Goal: Contribute content: Add original content to the website for others to see

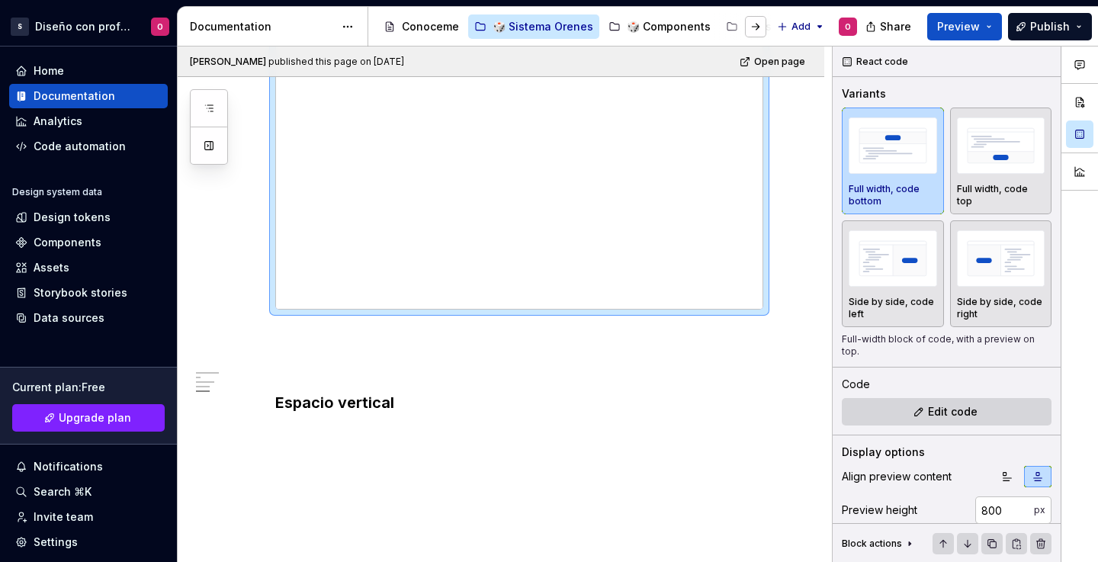
scroll to position [1705, 0]
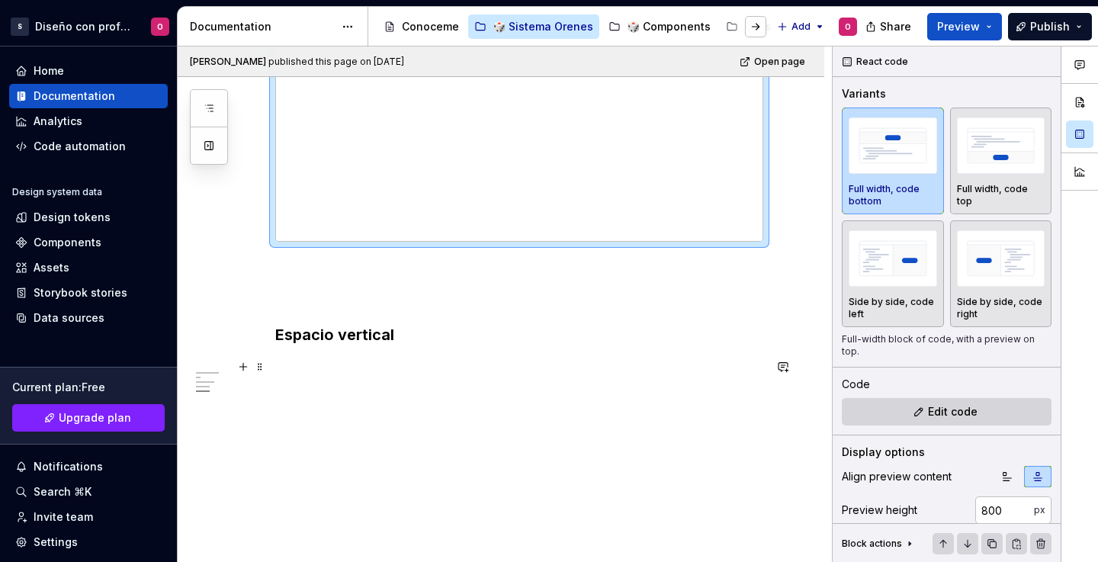
click at [423, 367] on p at bounding box center [519, 367] width 488 height 18
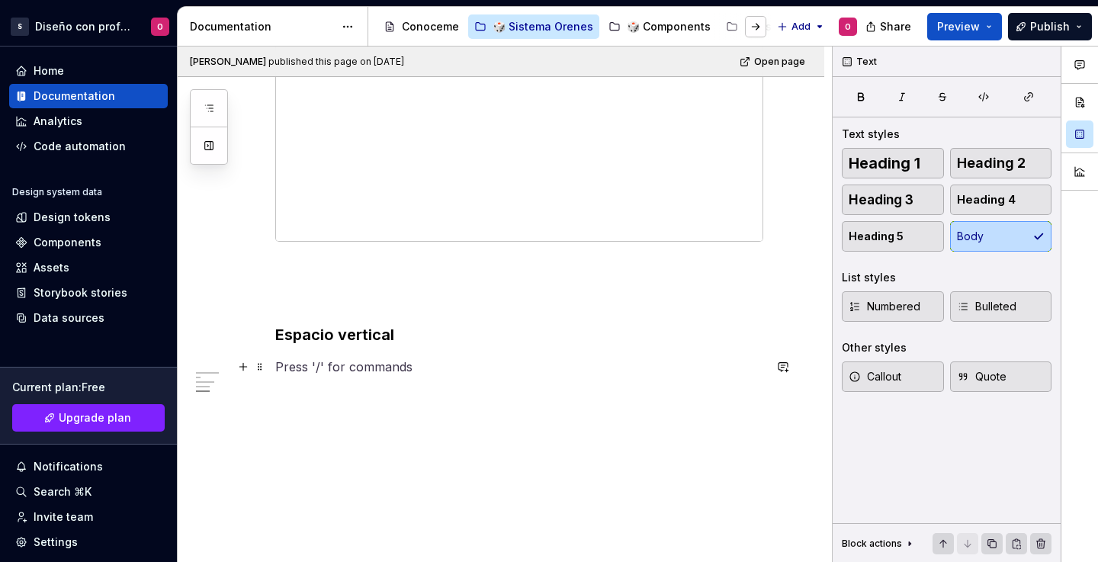
drag, startPoint x: 242, startPoint y: 368, endPoint x: 319, endPoint y: 365, distance: 77.1
click at [243, 368] on button "button" at bounding box center [243, 366] width 21 height 21
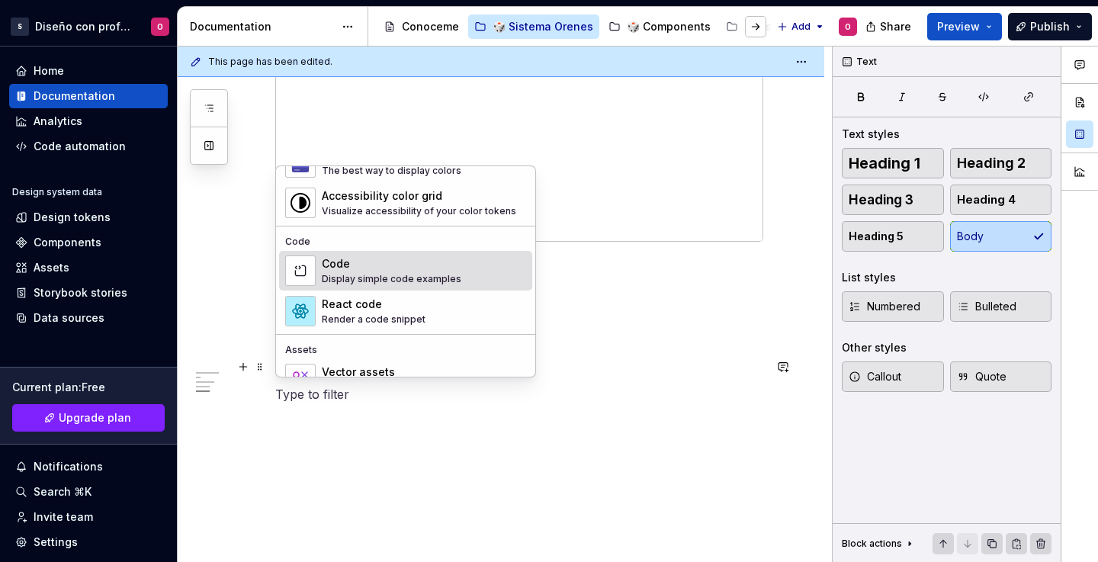
scroll to position [1259, 0]
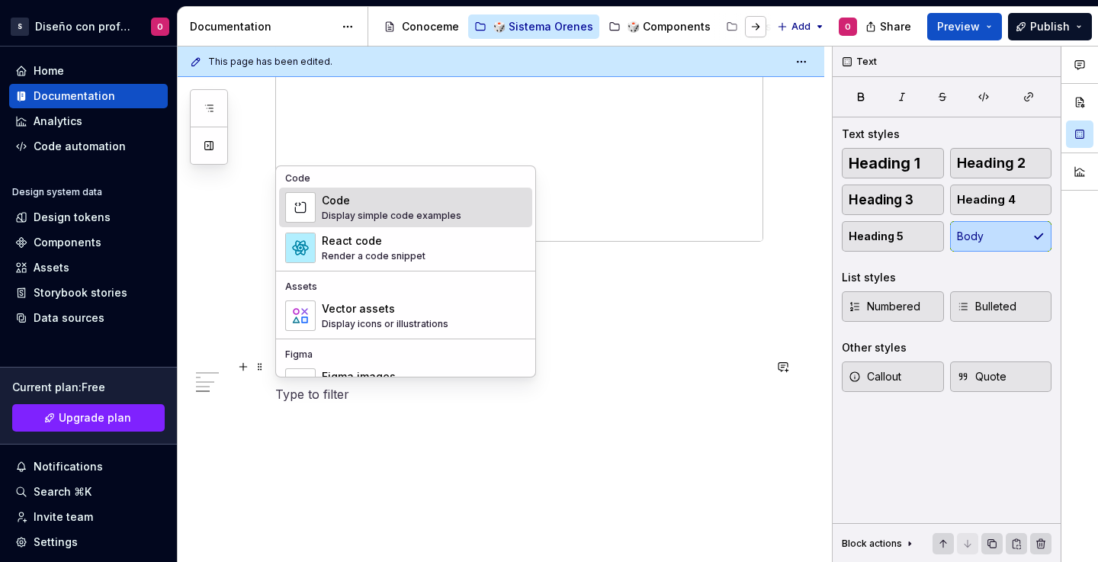
click at [417, 220] on div "Display simple code examples" at bounding box center [392, 216] width 140 height 12
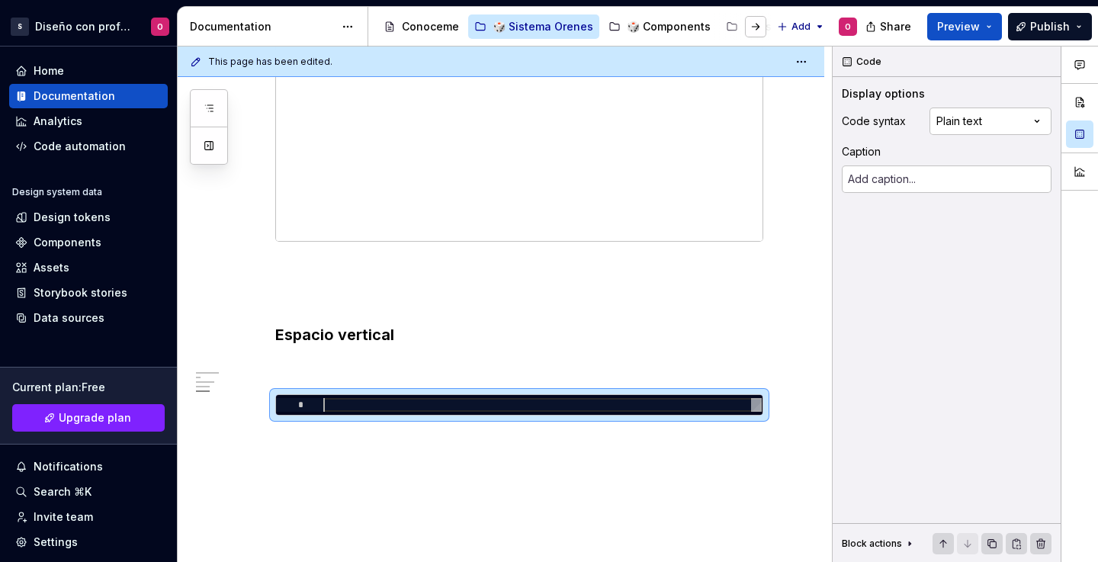
type textarea "*"
type textarea "**********"
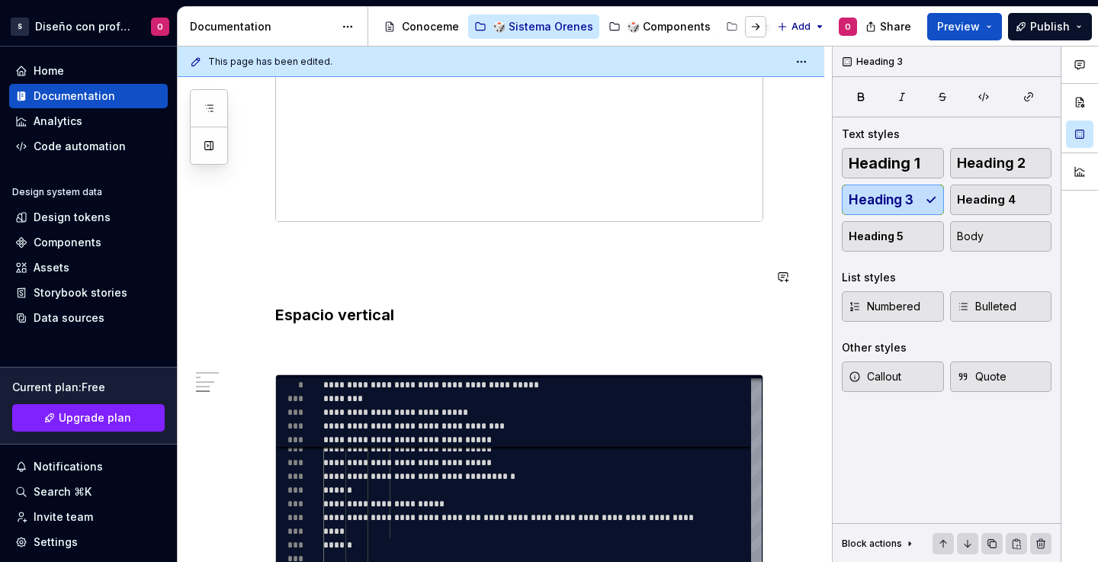
scroll to position [1771, 0]
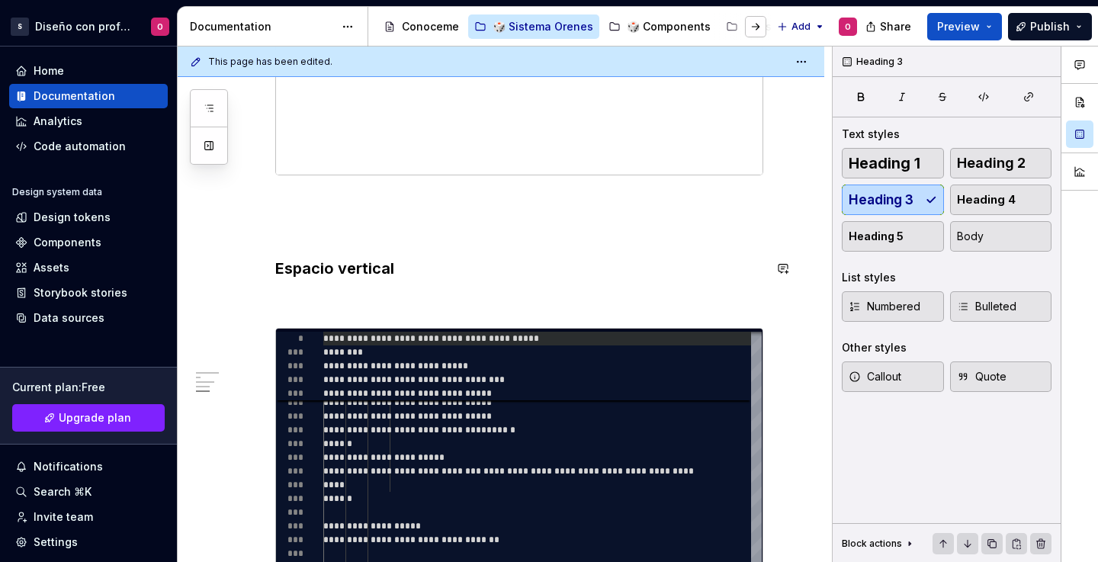
type textarea "*"
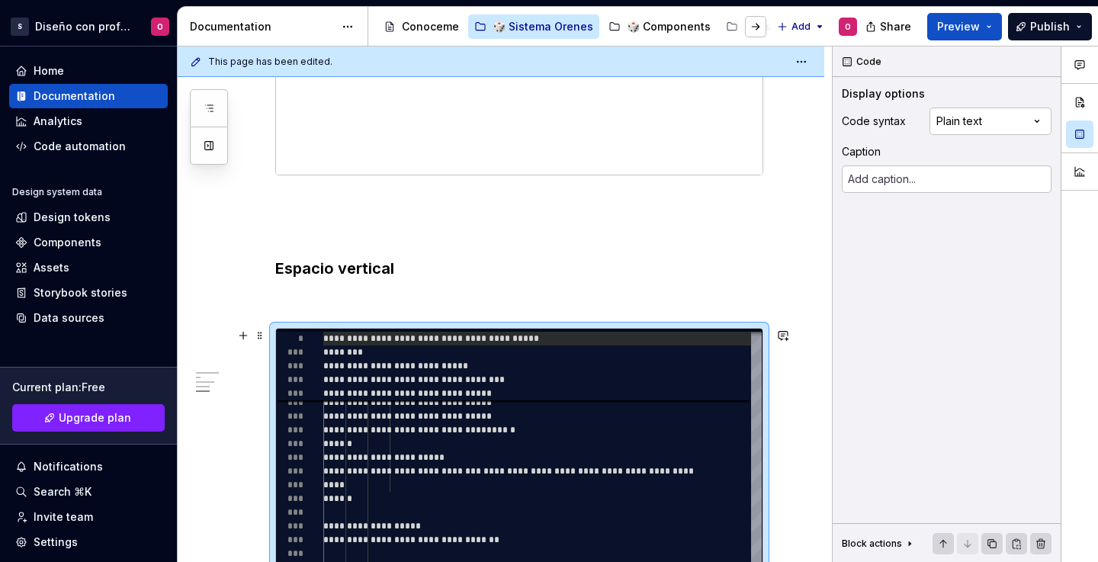
click at [466, 337] on span "**********" at bounding box center [431, 338] width 216 height 9
type textarea "**********"
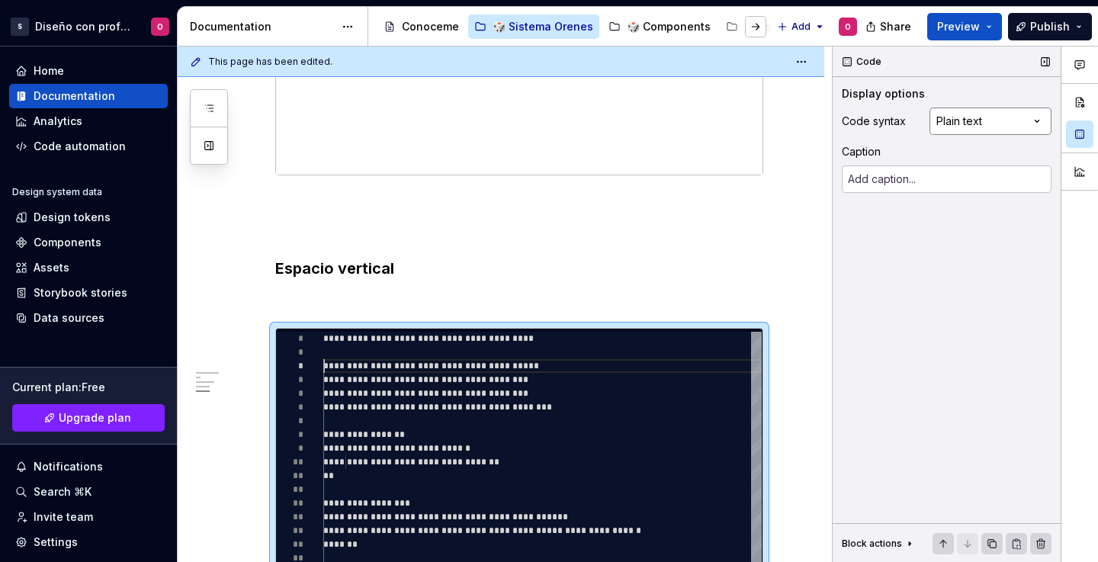
click at [994, 120] on div "Comments Open comments No comments yet Select ‘Comment’ from the block context …" at bounding box center [965, 305] width 265 height 516
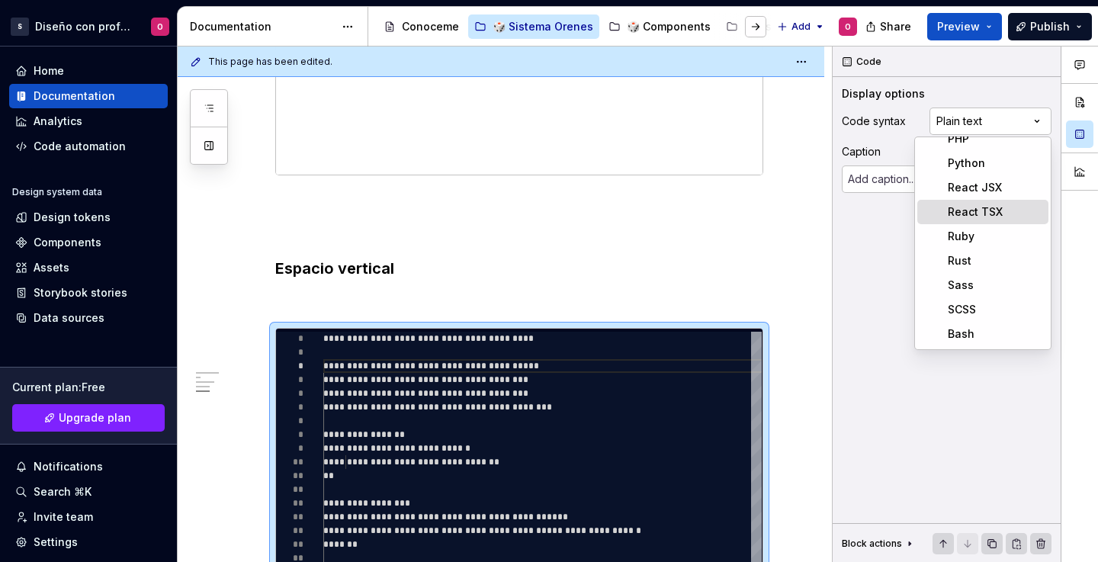
scroll to position [364, 0]
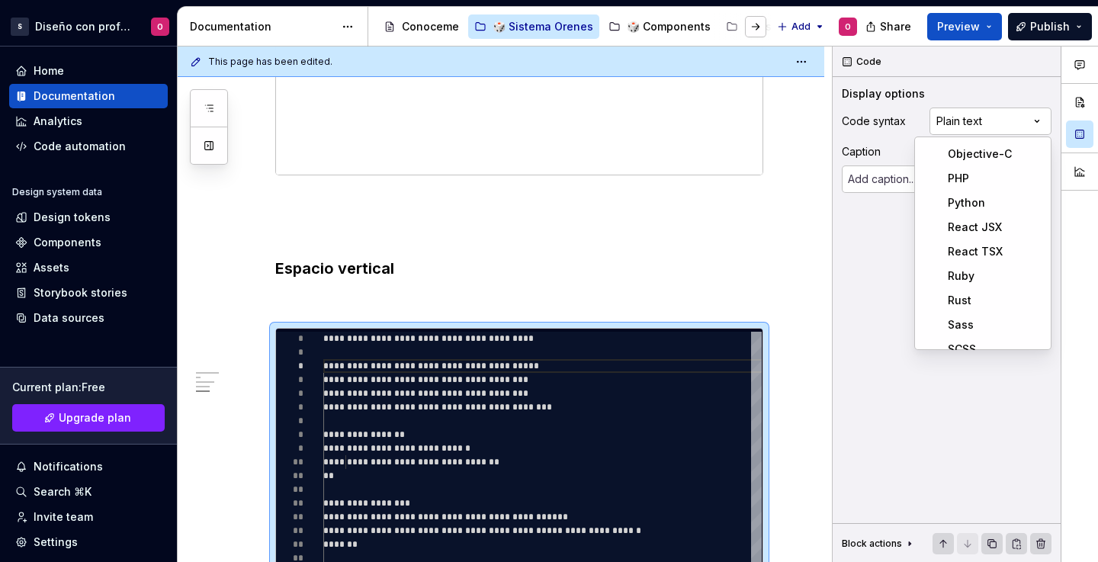
type textarea "*"
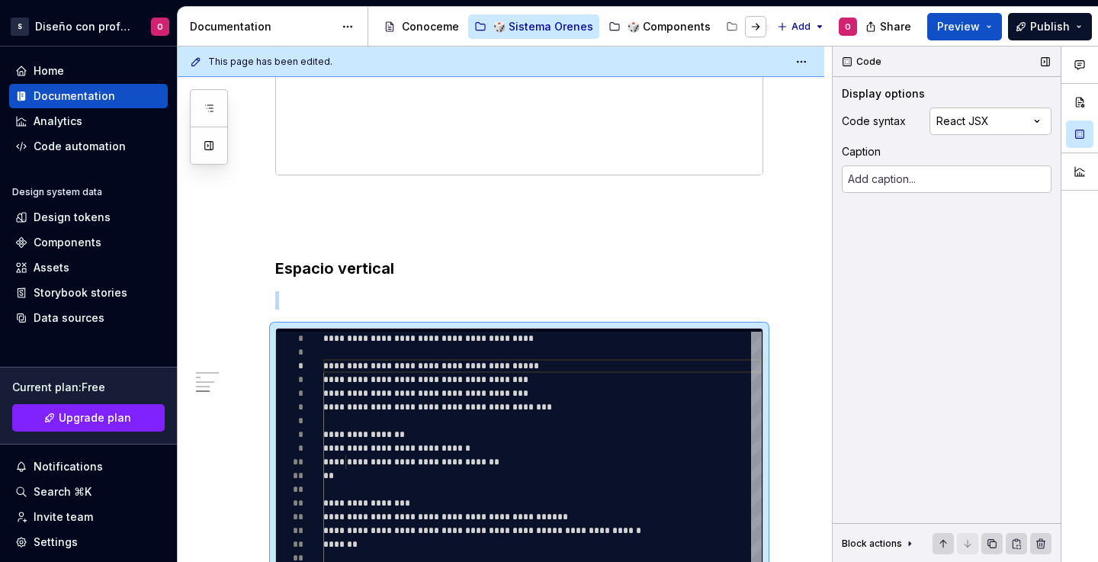
scroll to position [2001, 0]
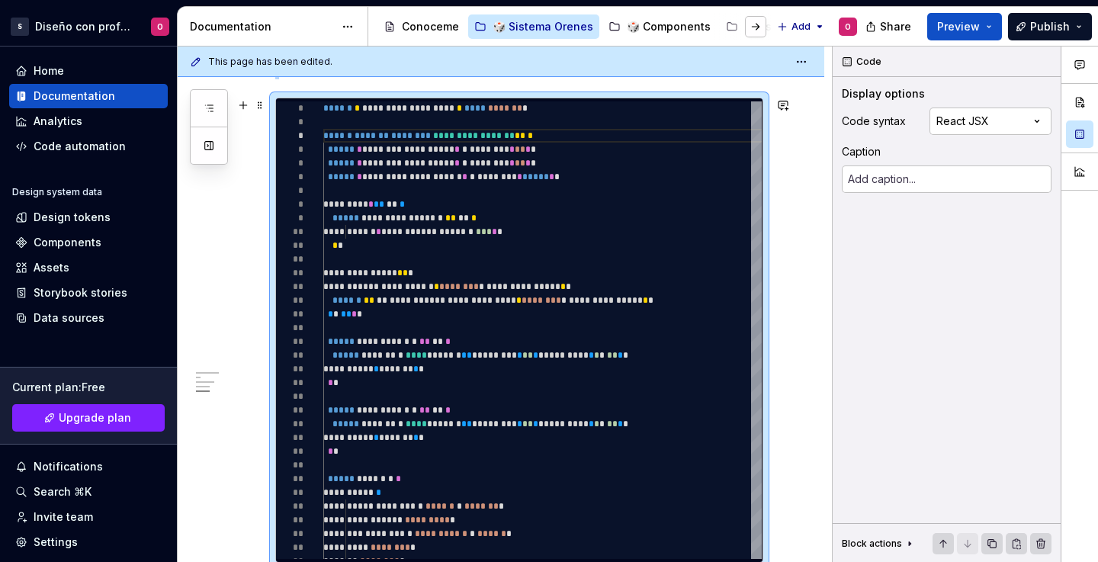
click at [785, 214] on div "This page has been edited. Espaciado Edit header El arte de respirar Tamaños us…" at bounding box center [505, 305] width 654 height 516
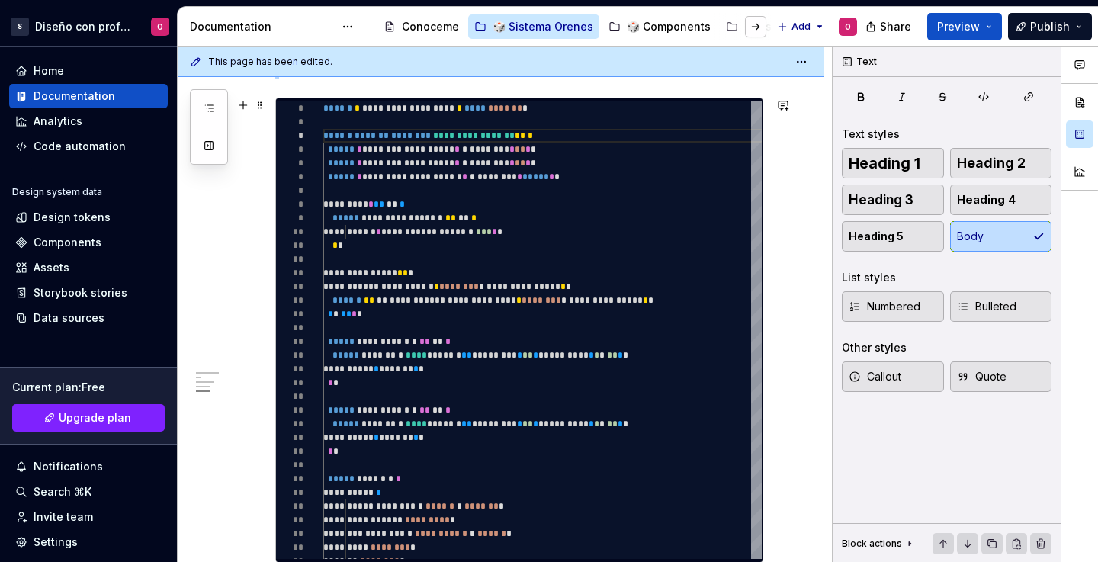
scroll to position [1981, 0]
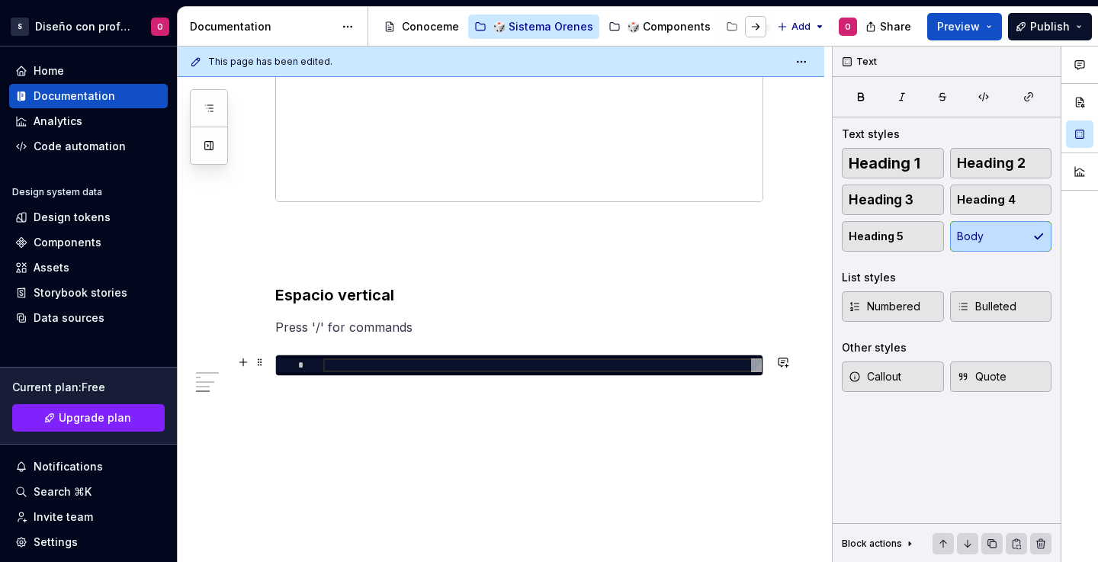
scroll to position [1732, 0]
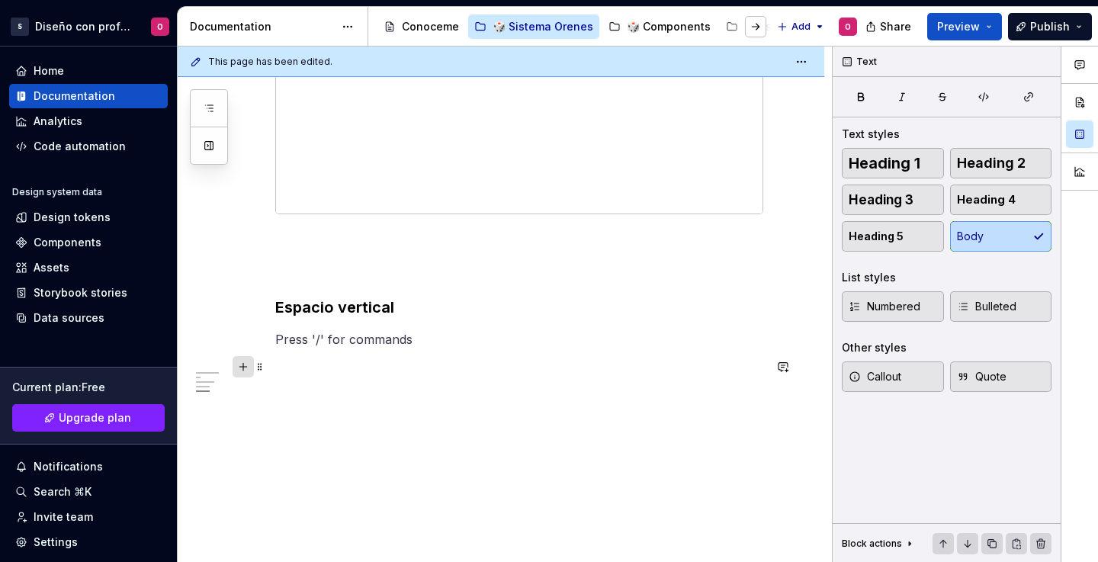
click at [245, 360] on button "button" at bounding box center [243, 366] width 21 height 21
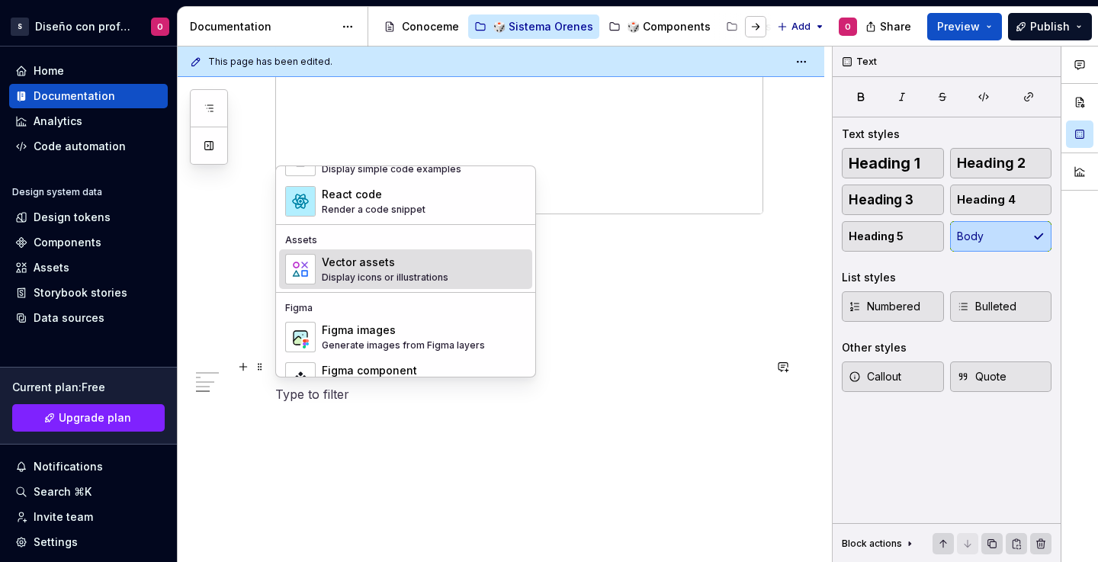
scroll to position [1315, 0]
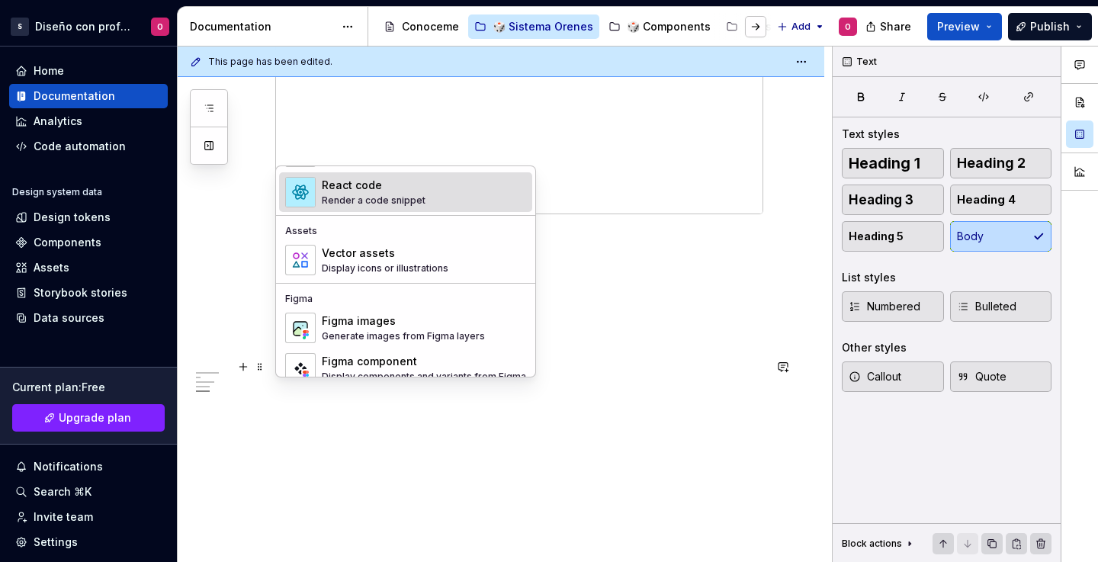
click at [422, 185] on div "React code Render a code snippet" at bounding box center [424, 192] width 204 height 31
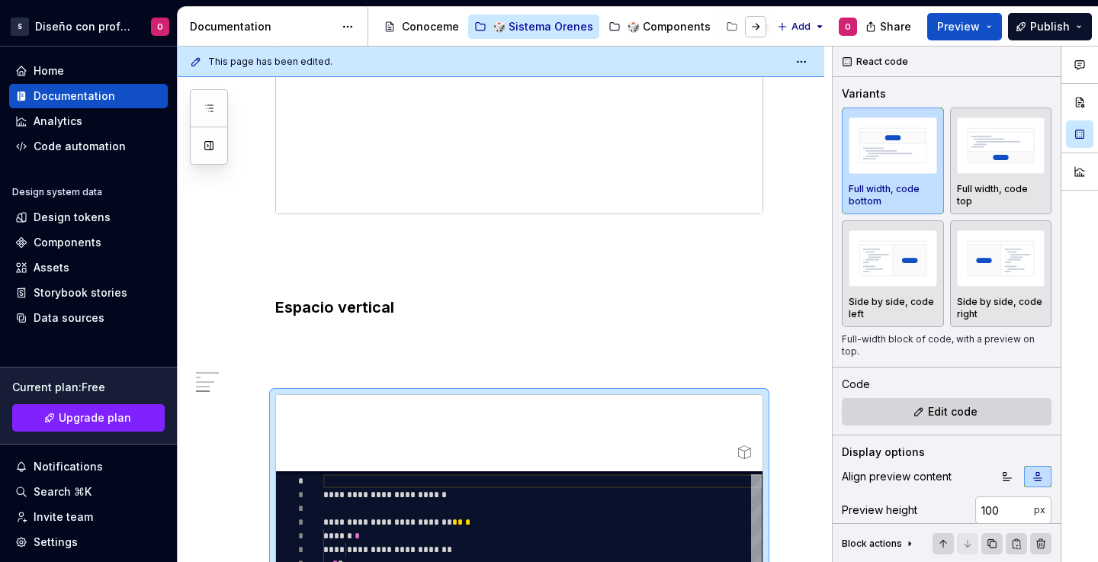
type textarea "*"
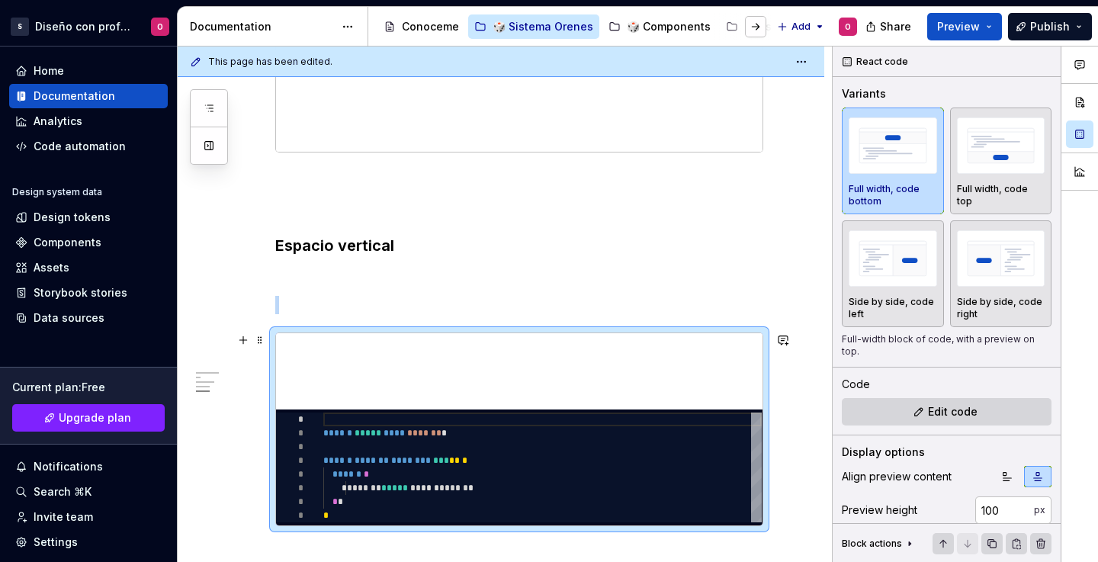
scroll to position [1930, 0]
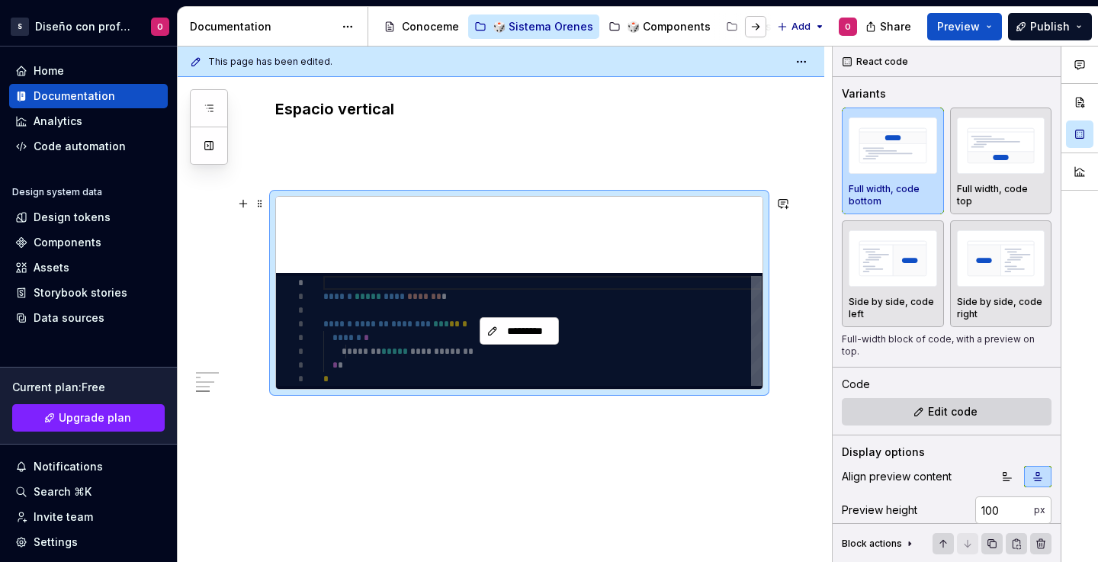
click at [459, 304] on div "*********" at bounding box center [519, 331] width 487 height 116
click at [509, 331] on span "*********" at bounding box center [525, 330] width 47 height 15
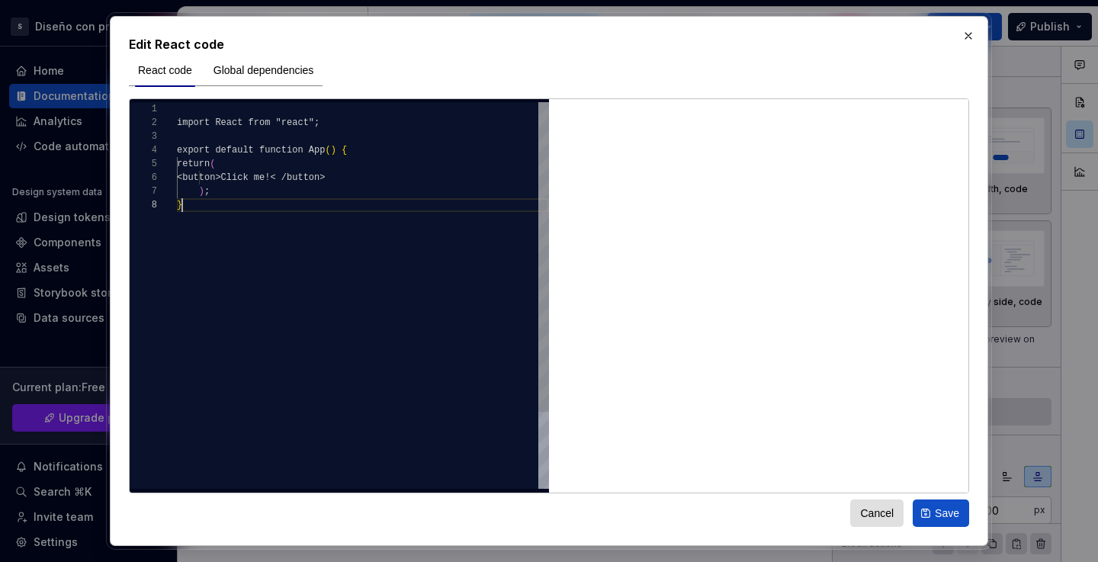
click at [435, 246] on div "import React from "react"; export default function App ( ) { return ( <button>C…" at bounding box center [363, 343] width 372 height 483
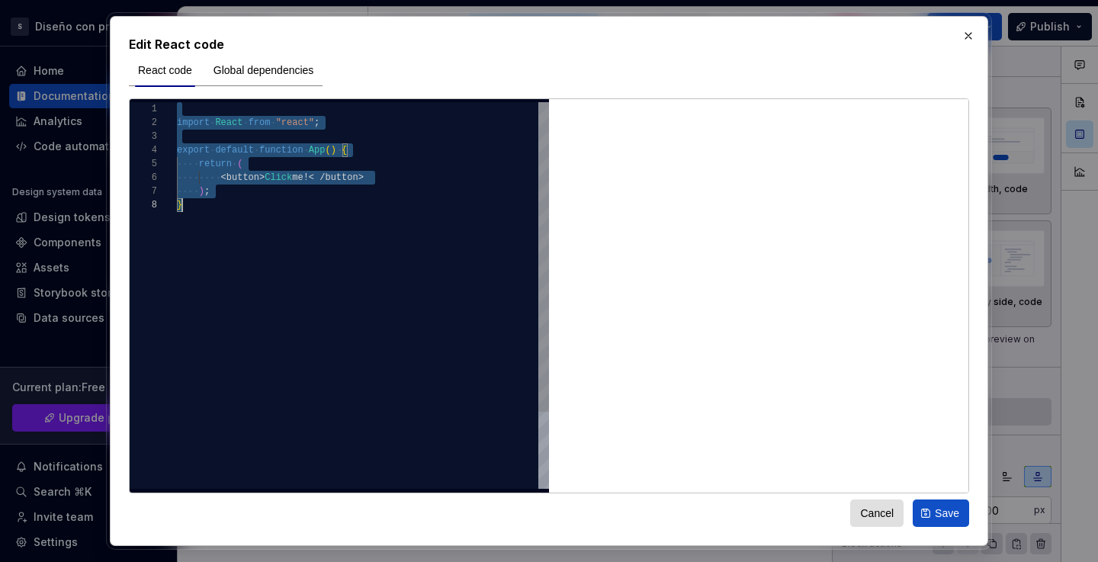
scroll to position [0, 5]
type textarea "**********"
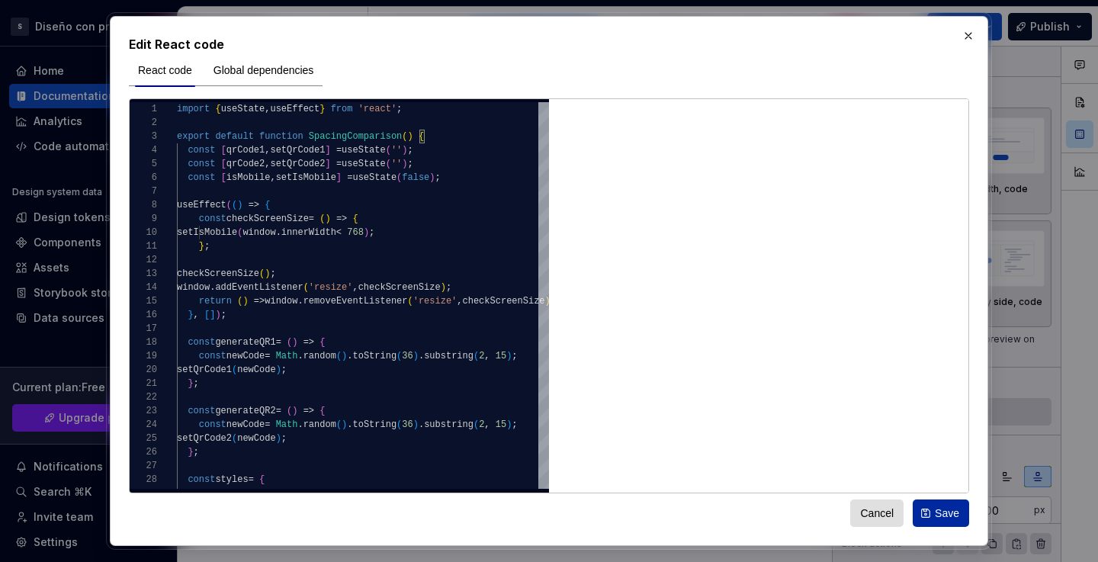
click at [939, 509] on span "Save" at bounding box center [947, 513] width 24 height 15
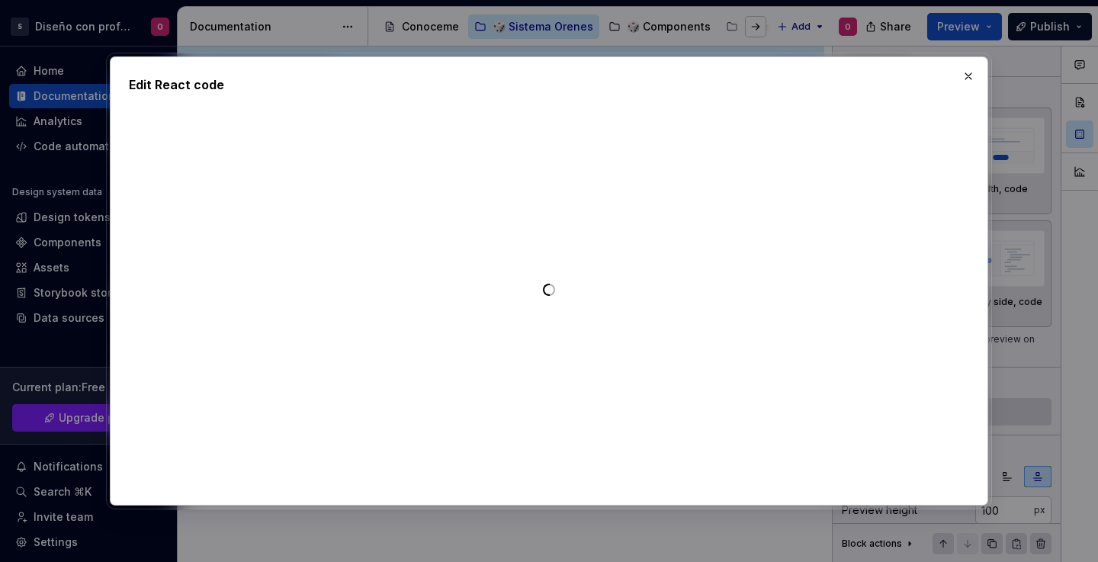
type textarea "*"
type textarea "**********"
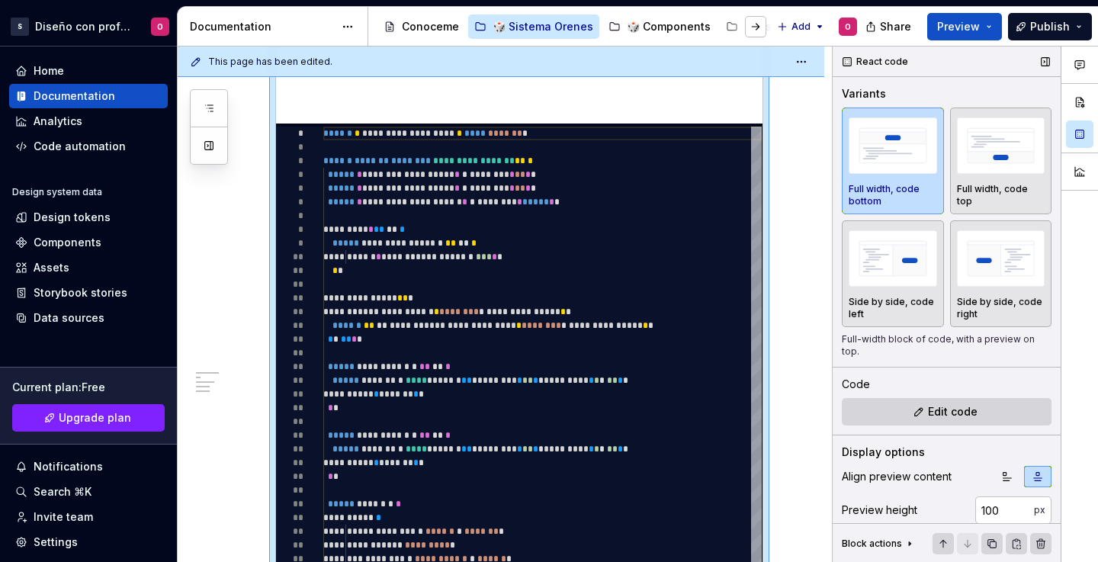
scroll to position [108, 0]
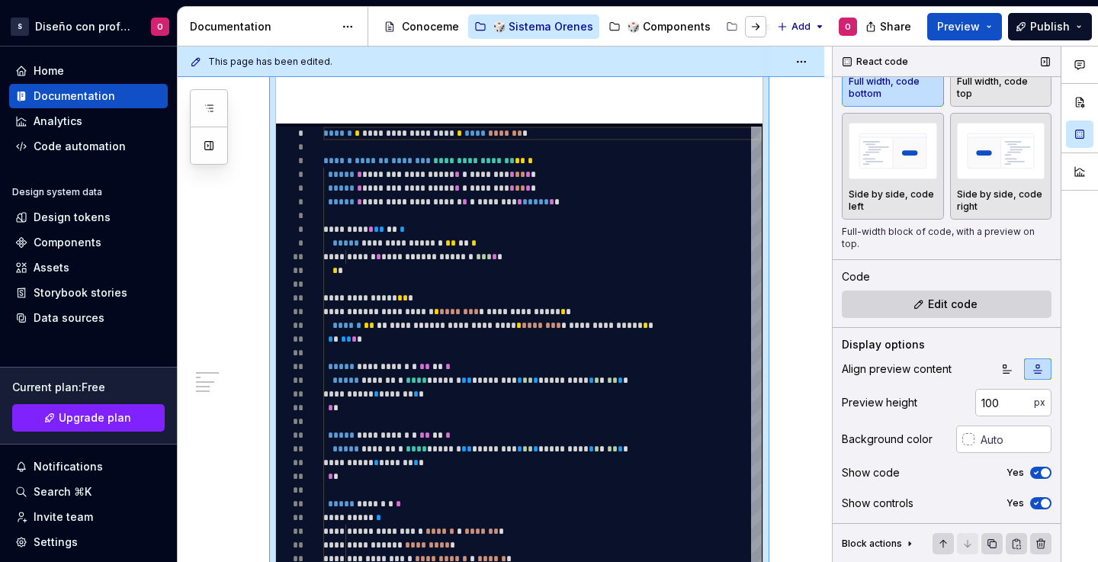
click at [1034, 484] on div "Align preview content Preview height 100 px Background color Show code Yes Show…" at bounding box center [947, 440] width 210 height 165
click at [1034, 480] on div "Show code Yes" at bounding box center [947, 472] width 210 height 21
click at [1033, 500] on icon "button" at bounding box center [1036, 503] width 12 height 9
click at [1031, 480] on div "Show code Yes" at bounding box center [947, 472] width 210 height 21
click at [1041, 474] on span "button" at bounding box center [1045, 472] width 9 height 9
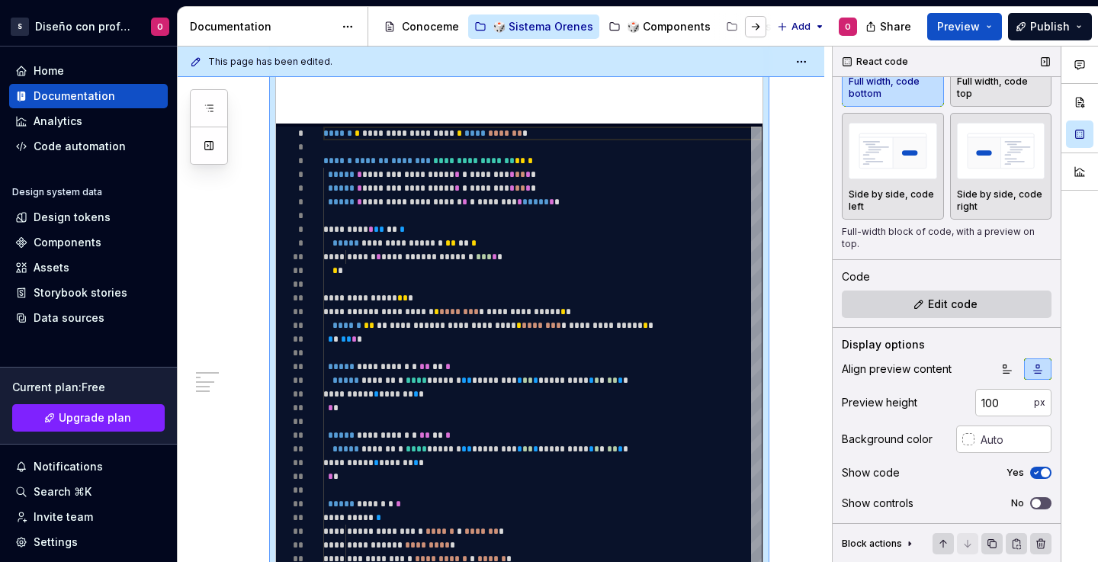
scroll to position [1828, 0]
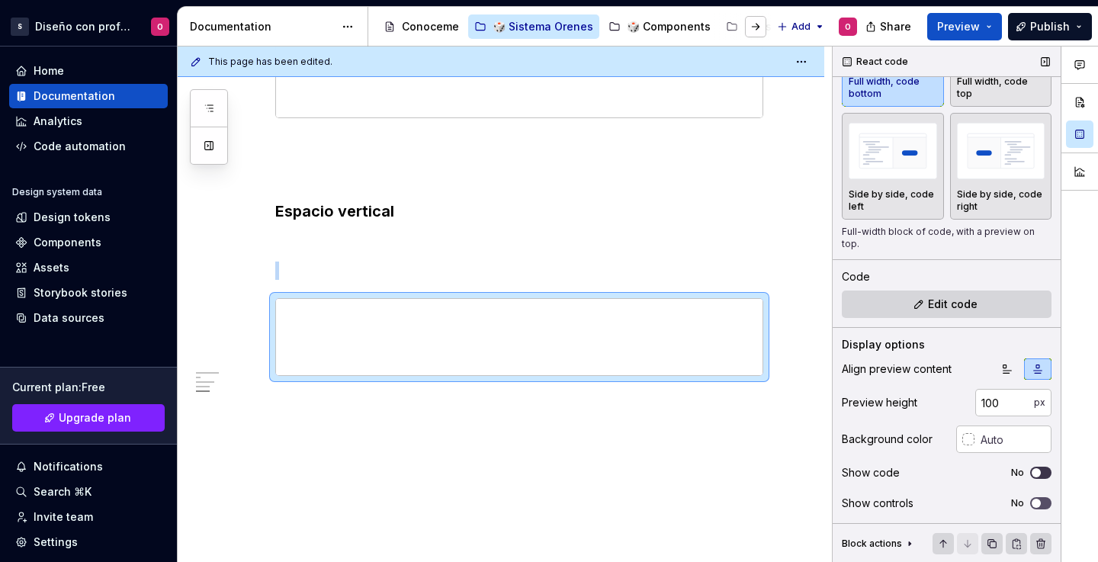
type textarea "*"
click at [1000, 407] on input "100" at bounding box center [1004, 402] width 59 height 27
click at [1000, 406] on input "100" at bounding box center [1004, 402] width 59 height 27
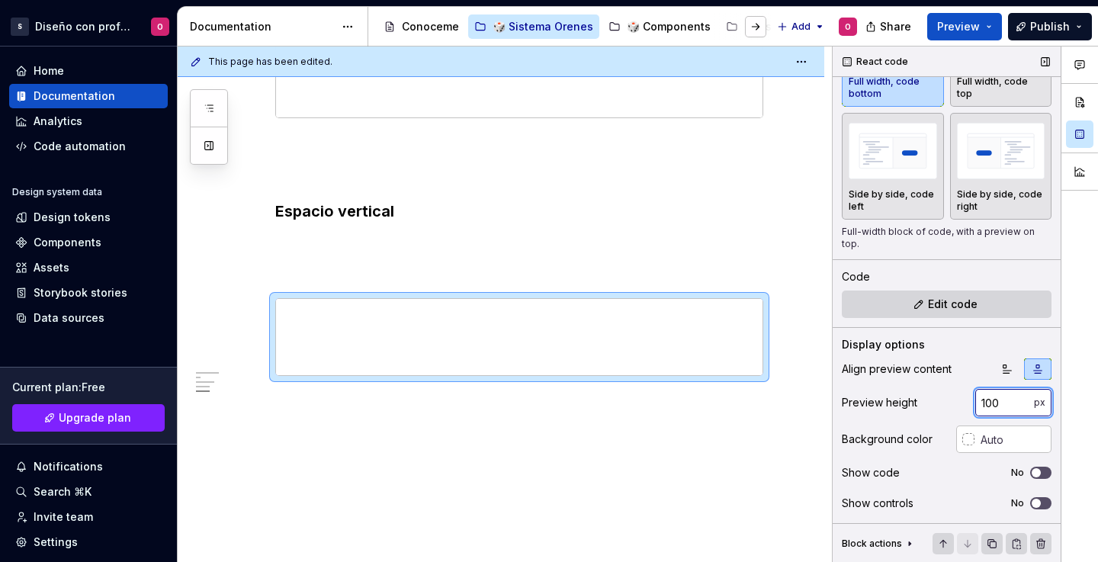
click at [1000, 406] on input "100" at bounding box center [1004, 402] width 59 height 27
type input "800"
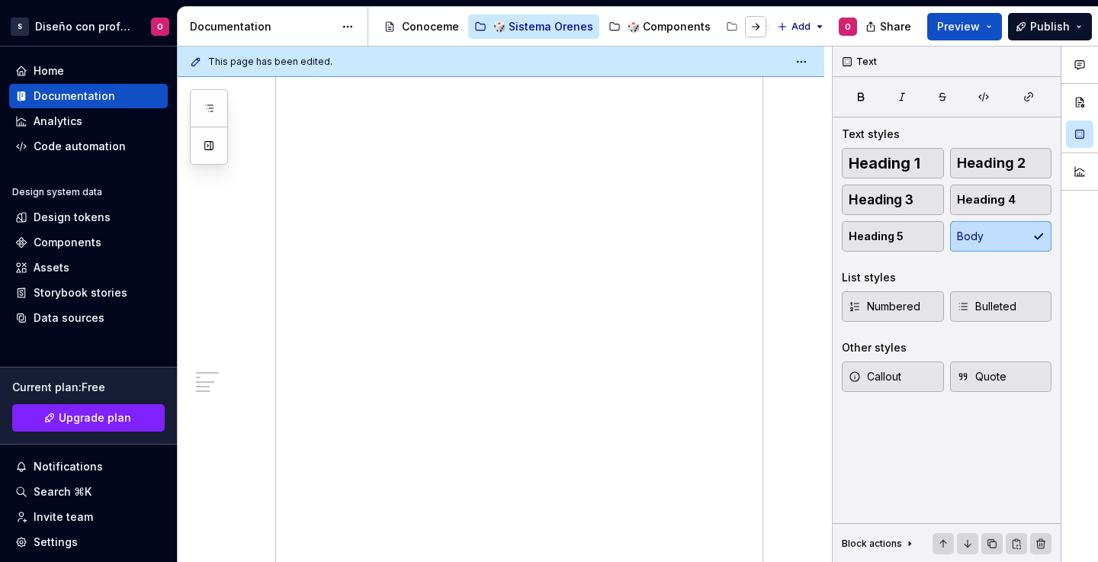
scroll to position [1843, 0]
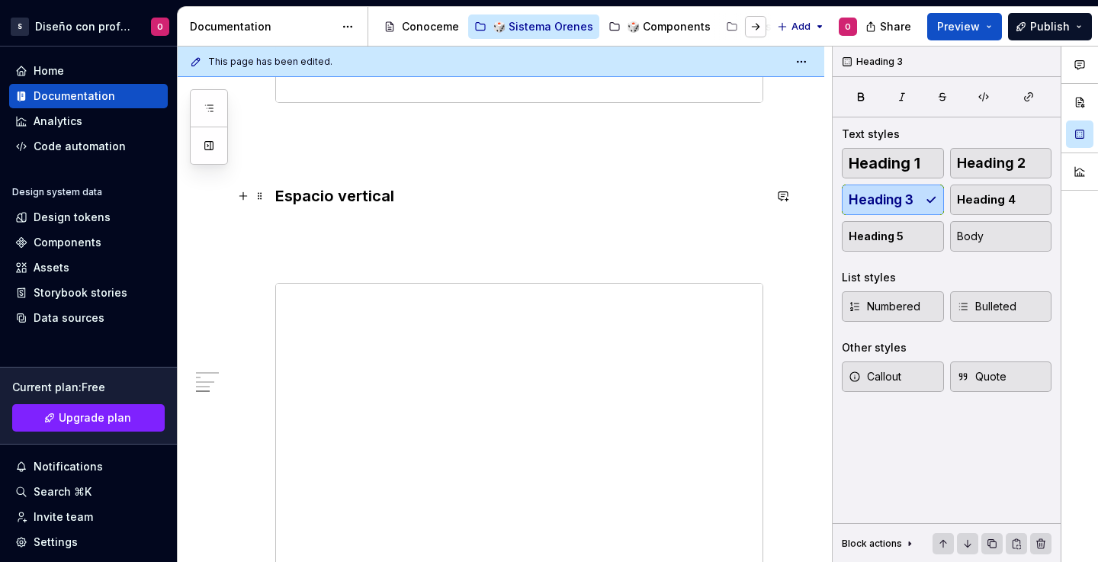
click at [592, 197] on h3 "Espacio vertical" at bounding box center [519, 195] width 488 height 21
click at [255, 209] on span at bounding box center [260, 212] width 12 height 21
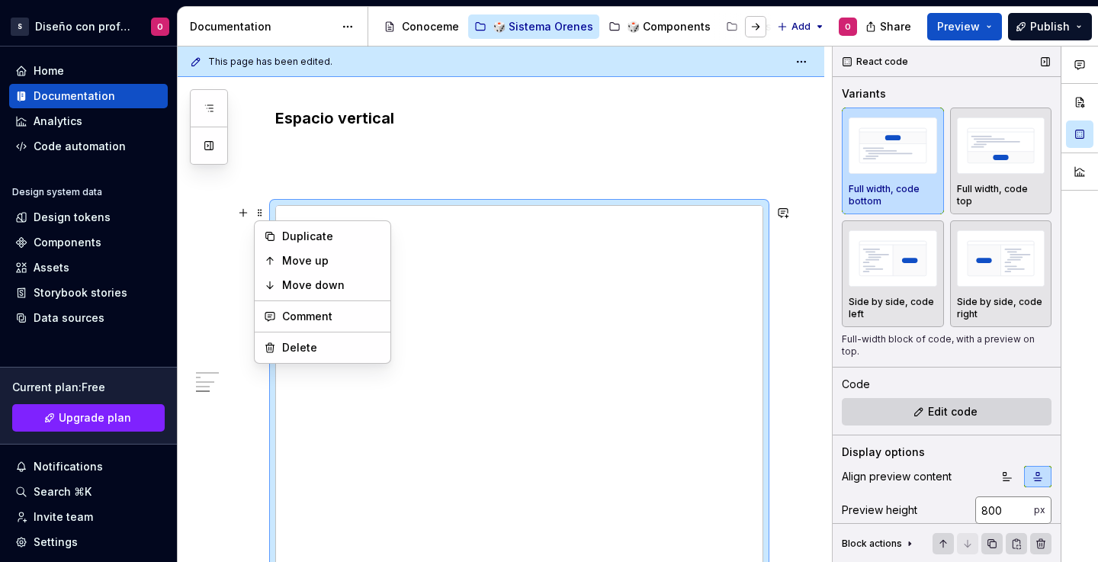
scroll to position [61, 0]
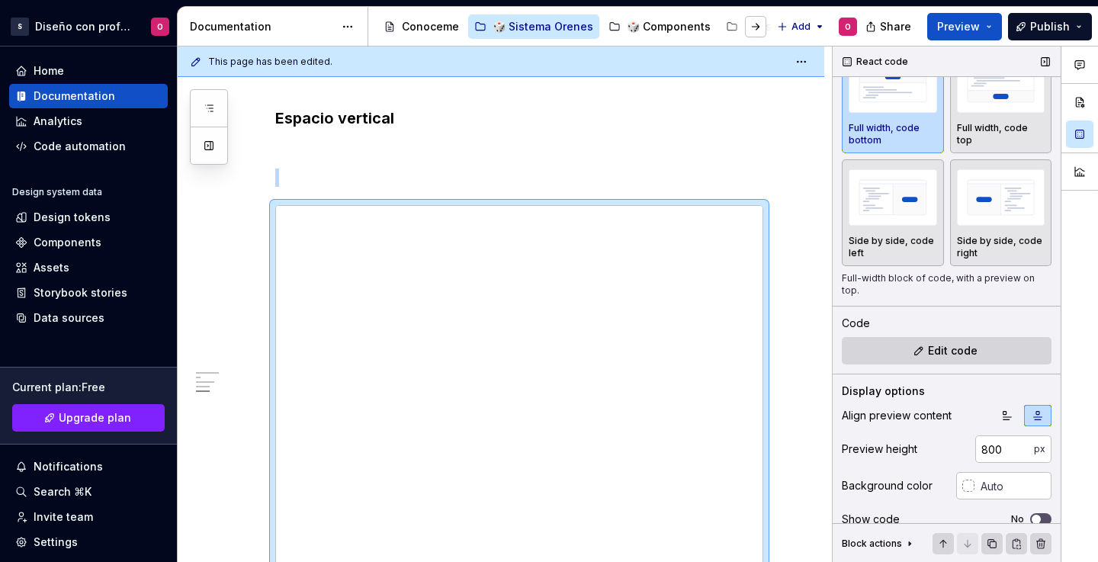
click at [991, 463] on div "Align preview content Preview height 800 px Background color Show code No Show …" at bounding box center [947, 487] width 210 height 165
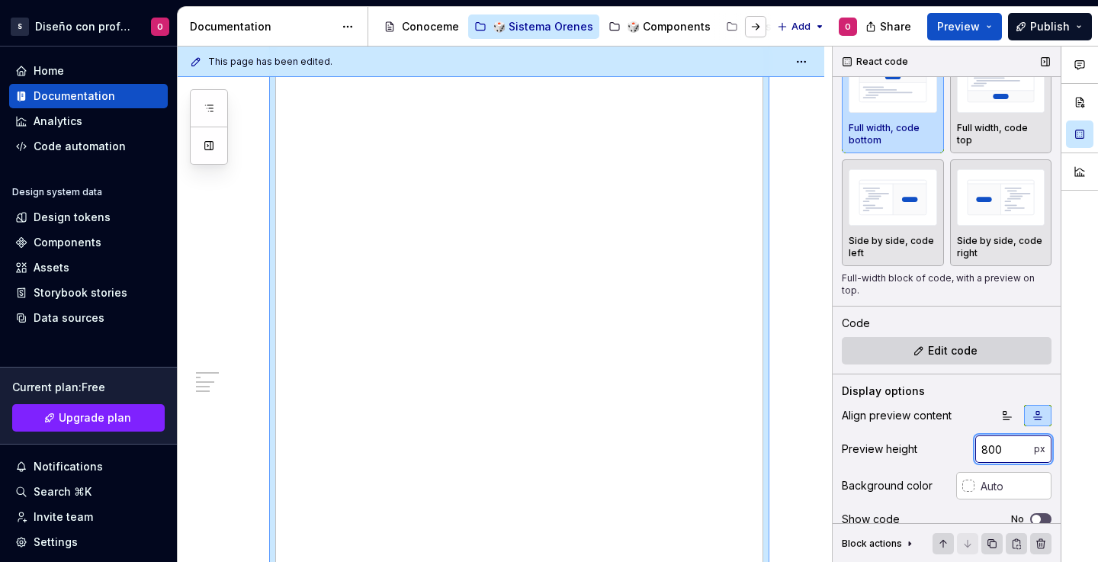
click at [991, 454] on input "800" at bounding box center [1004, 448] width 59 height 27
type input "8"
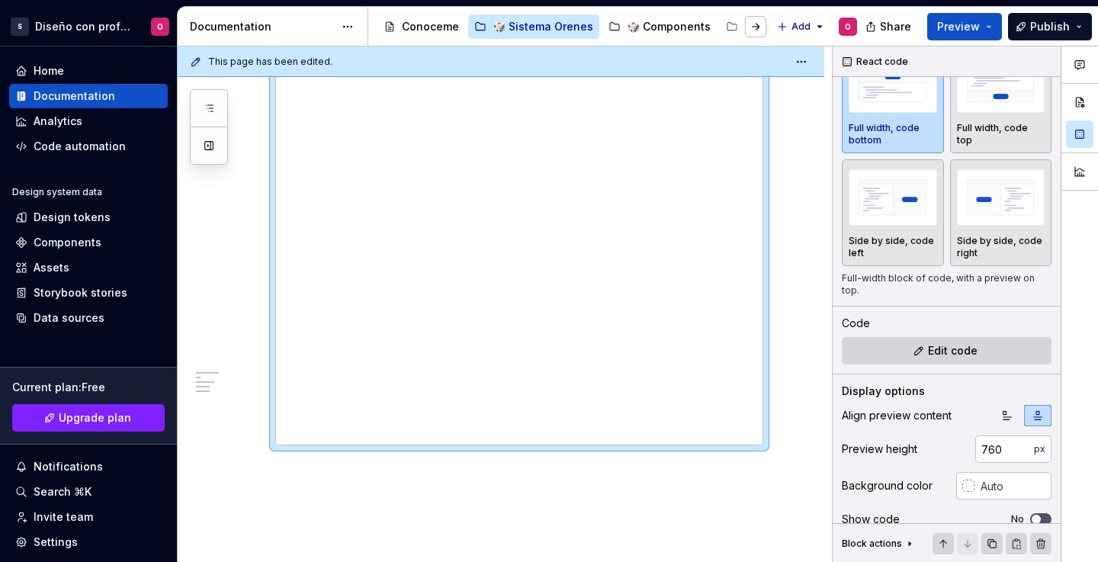
scroll to position [2253, 0]
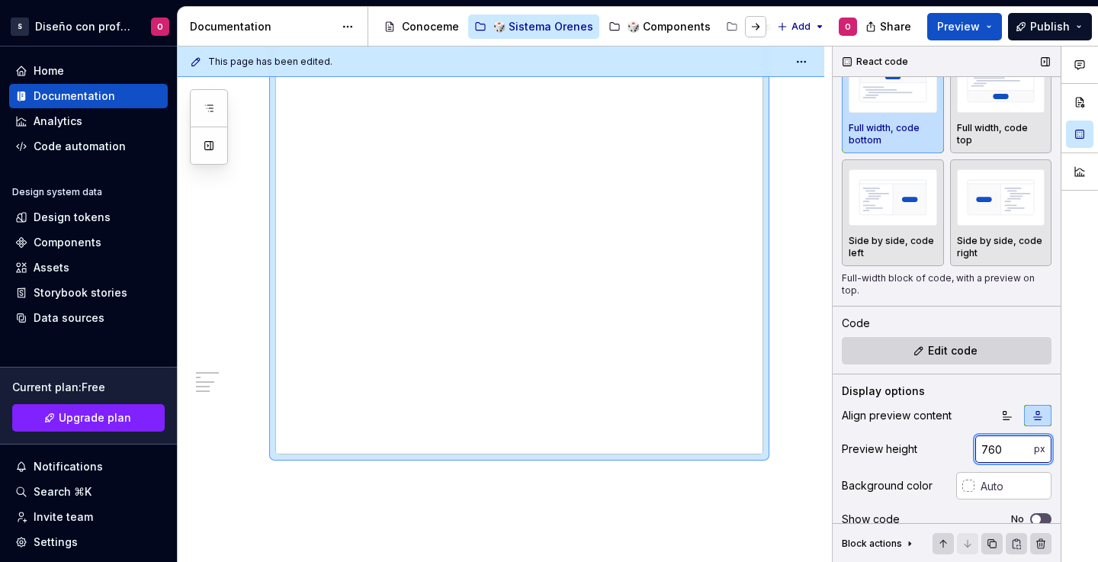
click at [994, 456] on input "760" at bounding box center [1004, 448] width 59 height 27
type input "7"
type input "720"
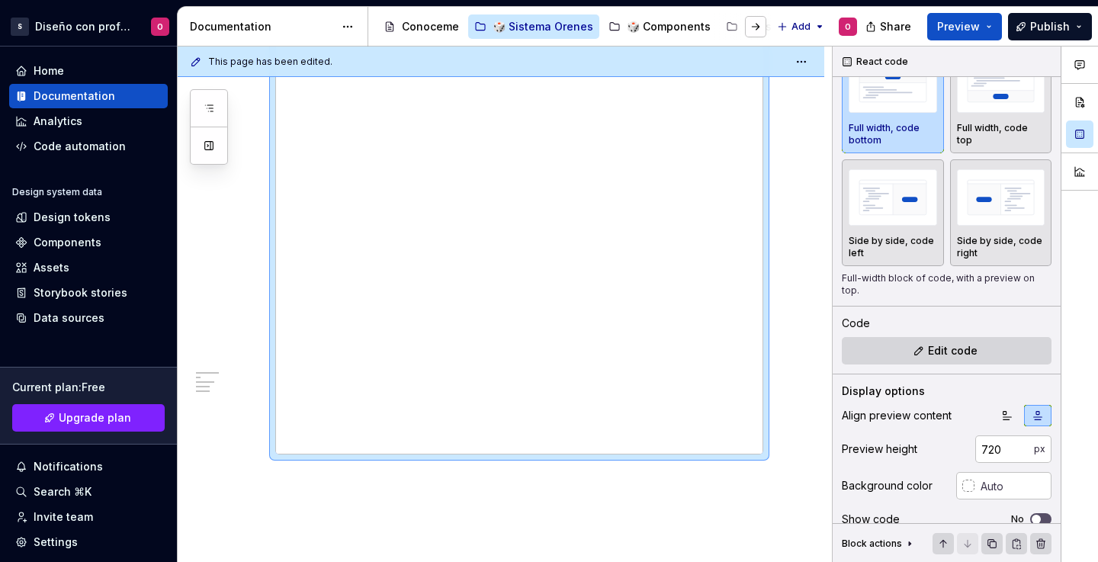
click at [789, 398] on div "This page has been edited. Espaciado Edit header El arte de respirar Tamaños us…" at bounding box center [505, 305] width 654 height 516
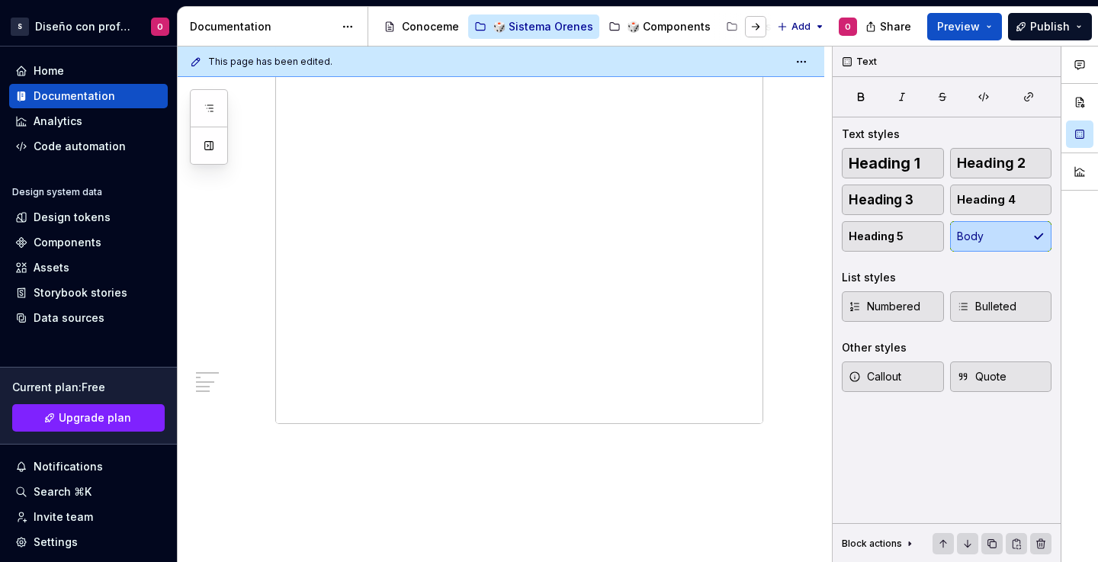
scroll to position [1949, 0]
click at [970, 12] on div "Share Preview Publish" at bounding box center [983, 26] width 229 height 39
click at [1001, 17] on button "Preview" at bounding box center [964, 26] width 75 height 27
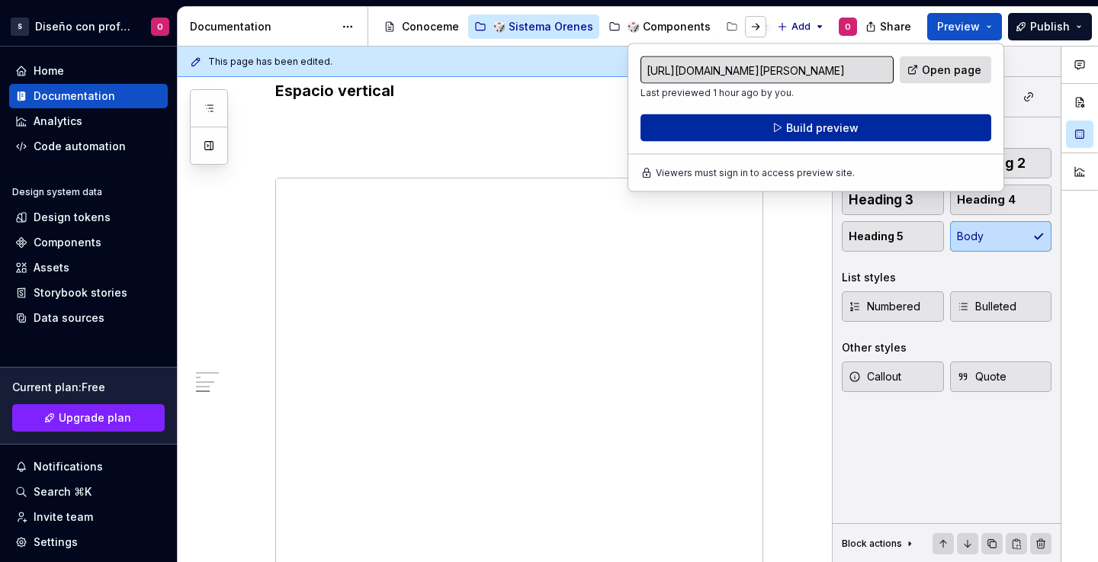
click at [936, 131] on button "Build preview" at bounding box center [816, 127] width 351 height 27
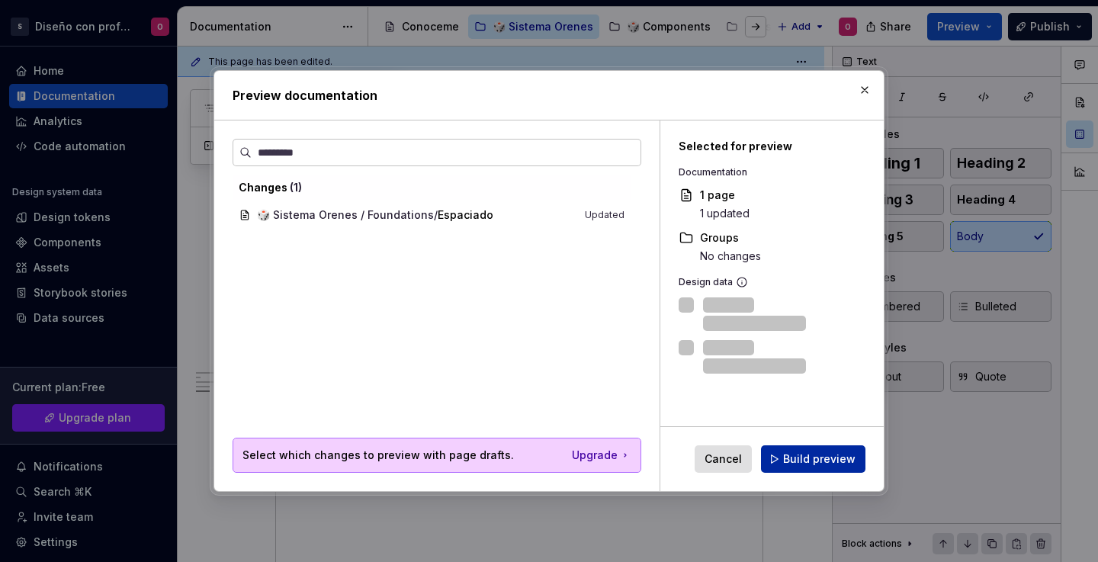
click at [834, 461] on span "Build preview" at bounding box center [819, 458] width 72 height 15
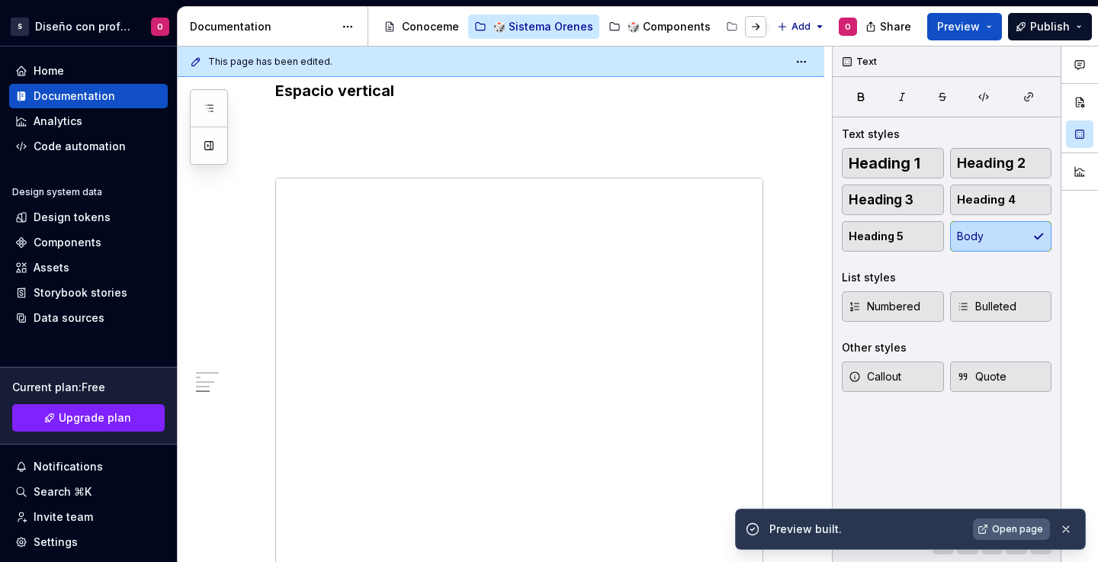
click at [1014, 528] on span "Open page" at bounding box center [1017, 529] width 51 height 12
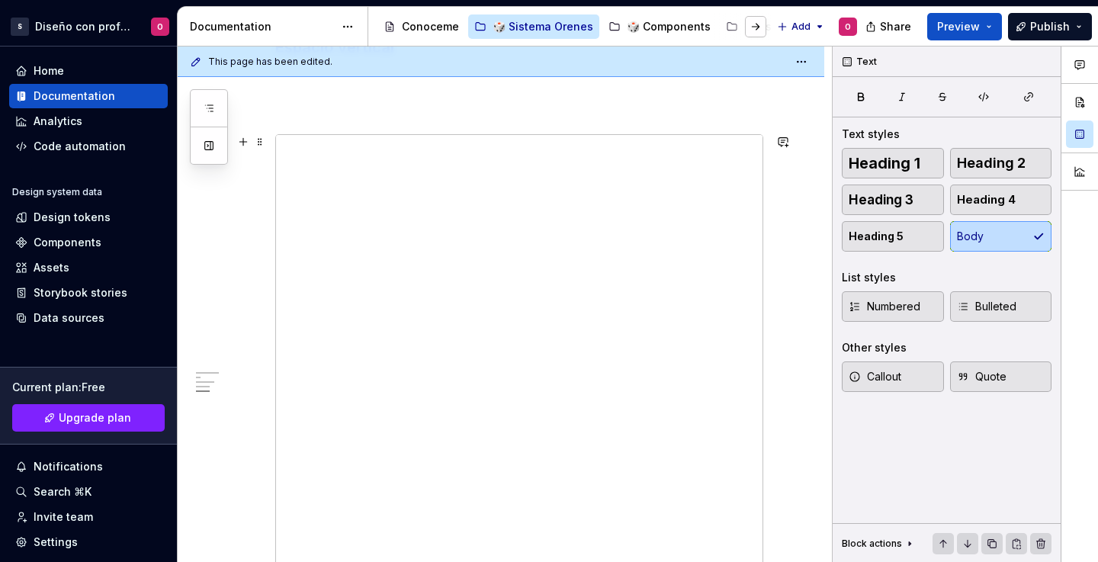
scroll to position [1972, 0]
click at [262, 160] on span at bounding box center [260, 161] width 12 height 21
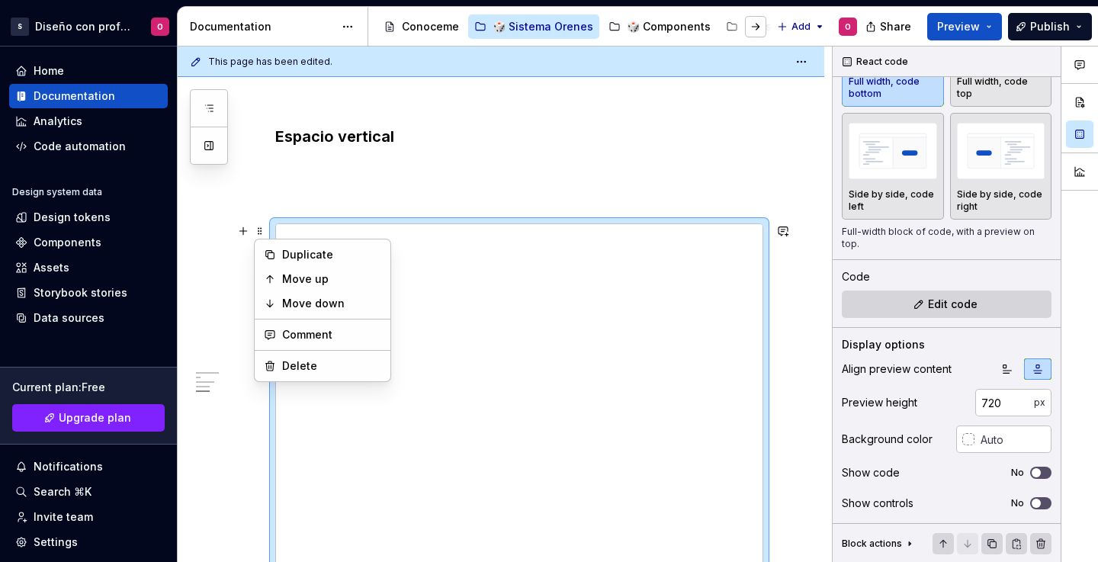
scroll to position [1618, 0]
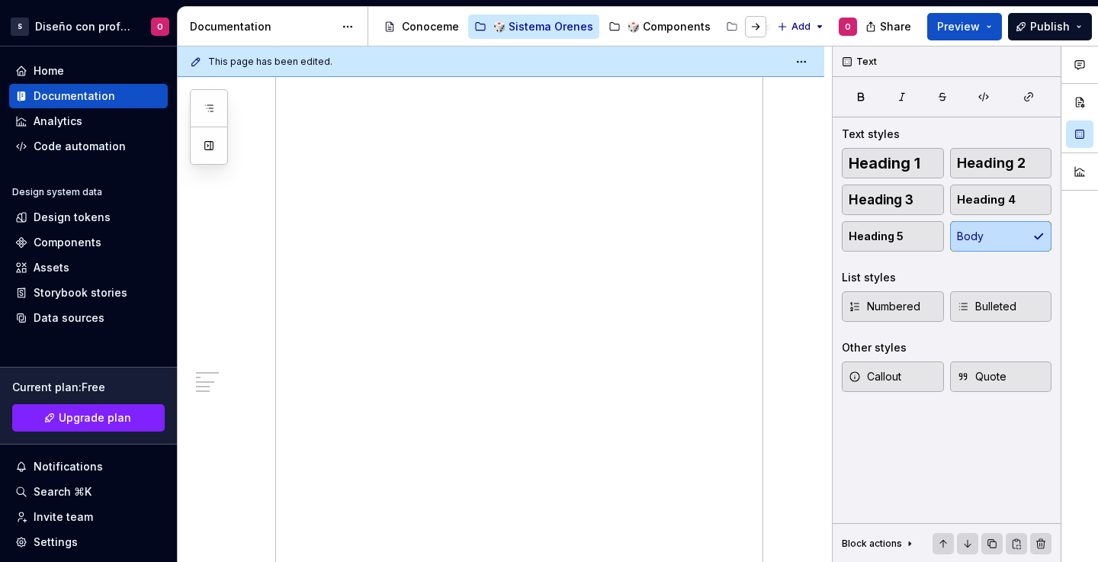
scroll to position [1170, 0]
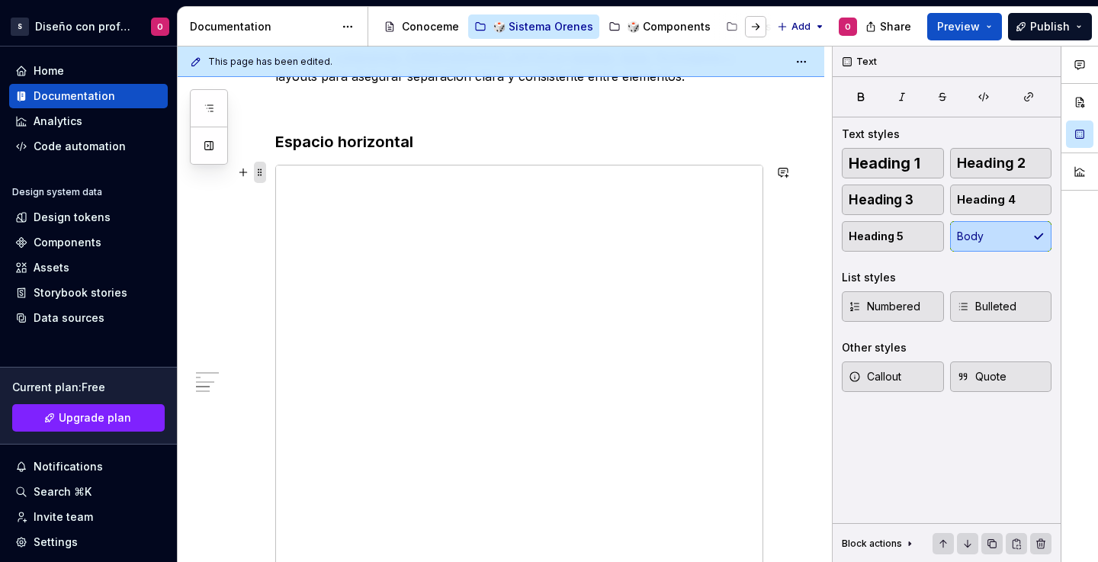
click at [264, 169] on span at bounding box center [260, 172] width 12 height 21
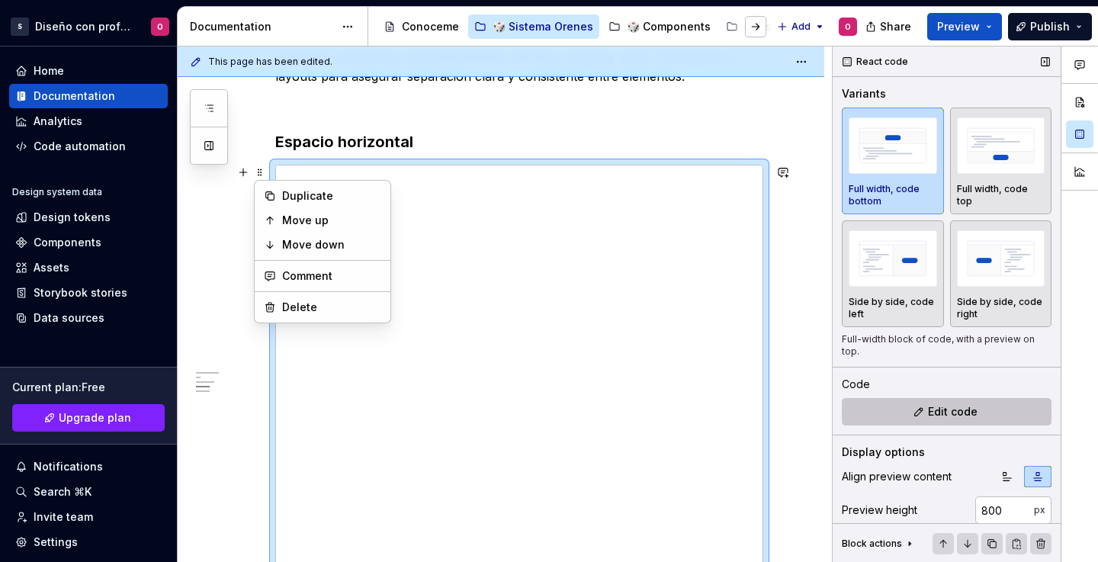
scroll to position [53, 0]
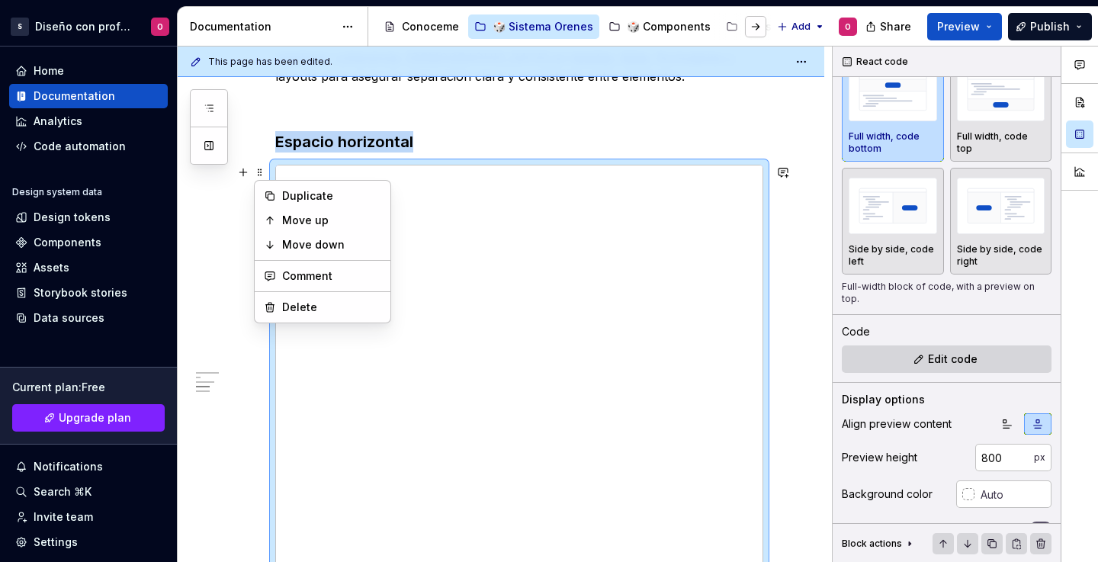
click at [786, 220] on div "El arte de respirar En diseño, el silencio entre elementos es tan importante co…" at bounding box center [501, 392] width 647 height 2603
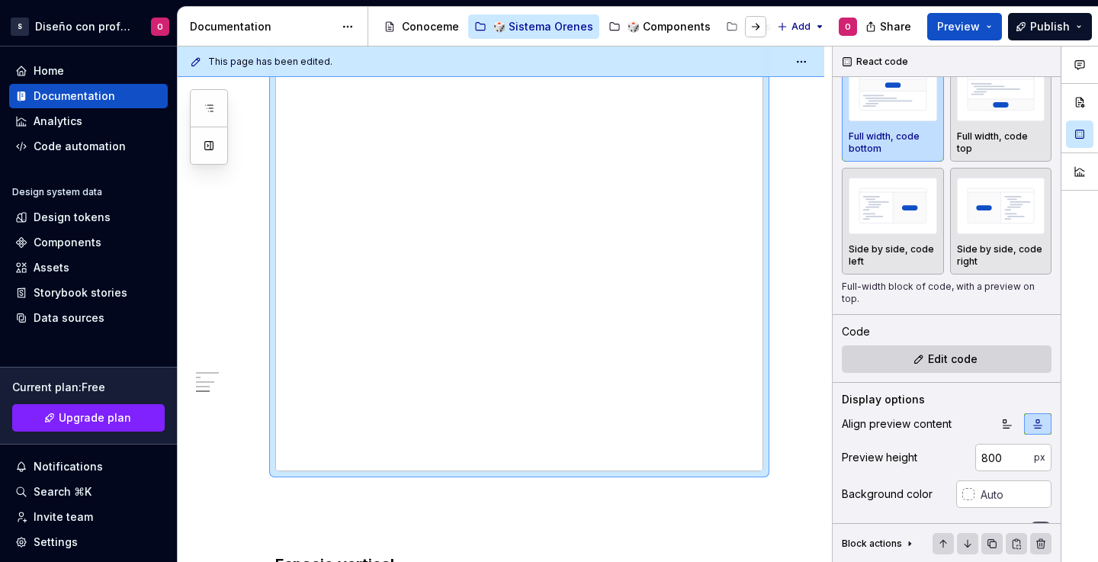
scroll to position [1739, 0]
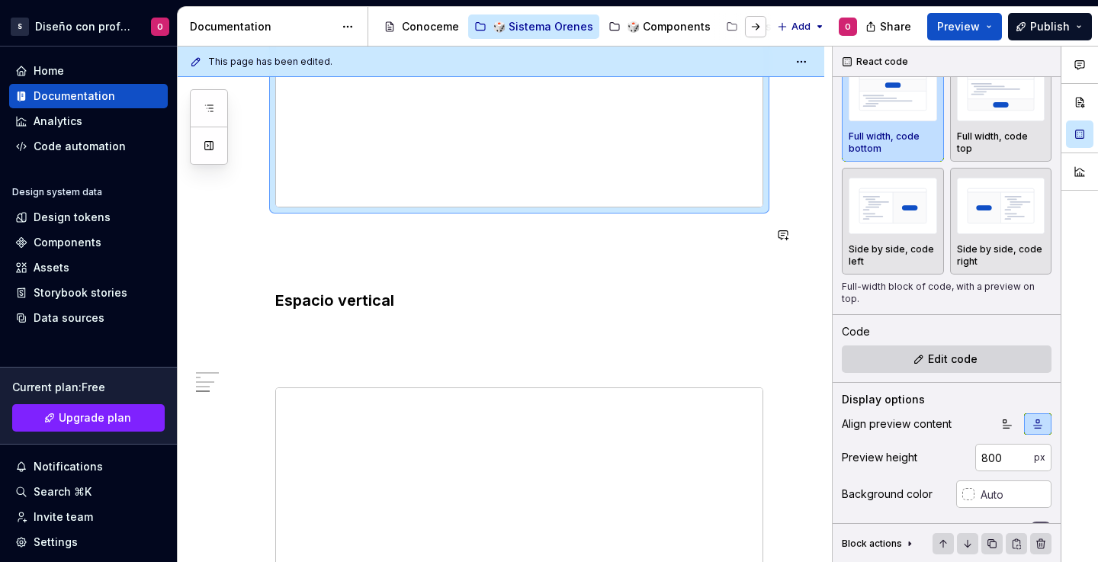
click at [737, 267] on p at bounding box center [519, 262] width 488 height 18
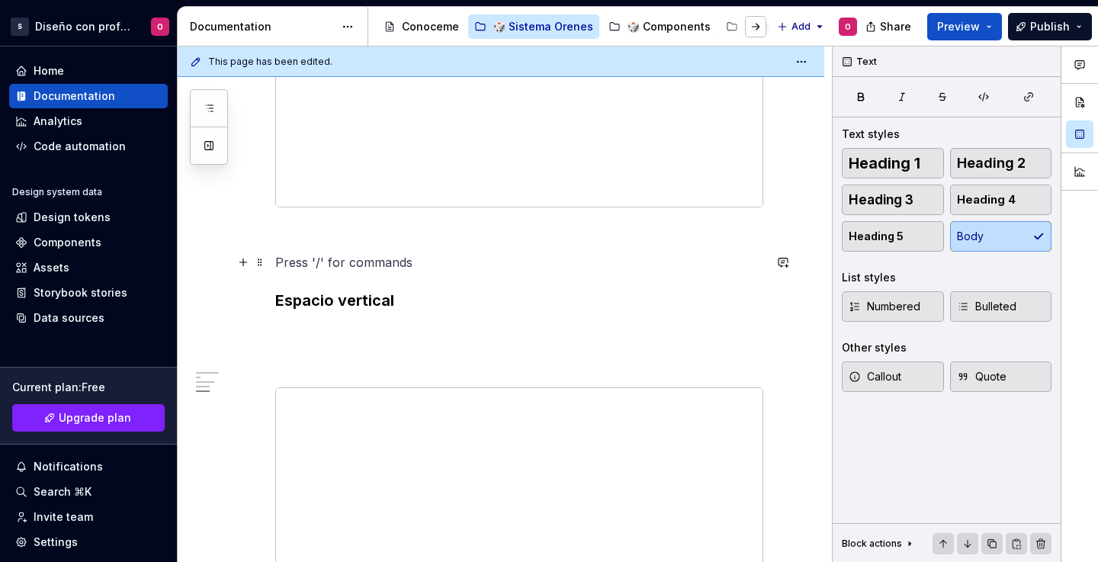
scroll to position [1955, 0]
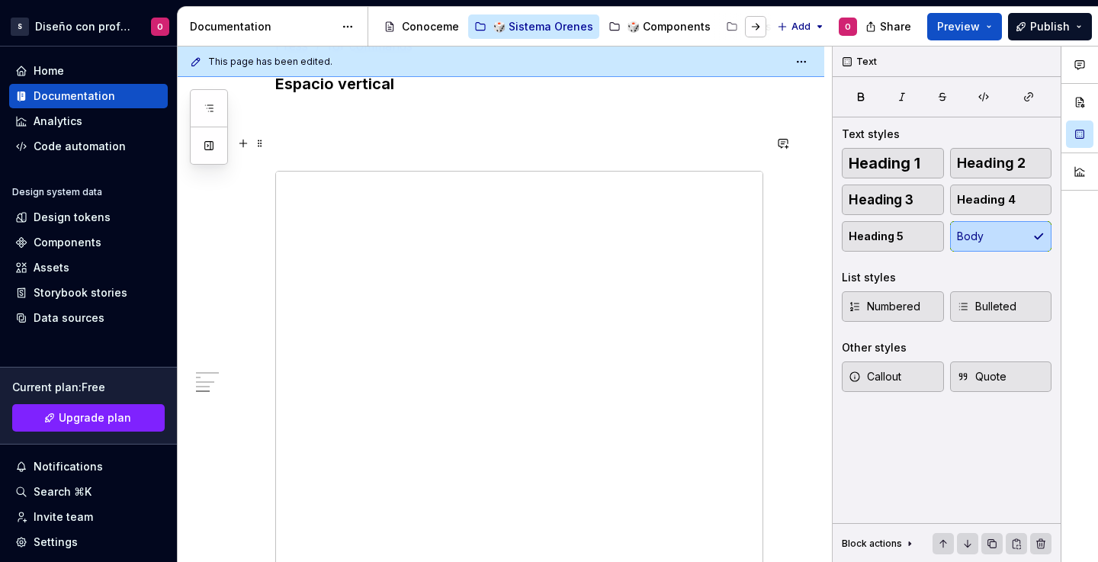
click at [276, 139] on p at bounding box center [519, 143] width 488 height 18
click at [250, 144] on button "button" at bounding box center [243, 143] width 21 height 21
click at [395, 168] on p at bounding box center [519, 171] width 488 height 18
drag, startPoint x: 347, startPoint y: 165, endPoint x: 318, endPoint y: 166, distance: 29.0
click at [347, 164] on p at bounding box center [519, 171] width 488 height 18
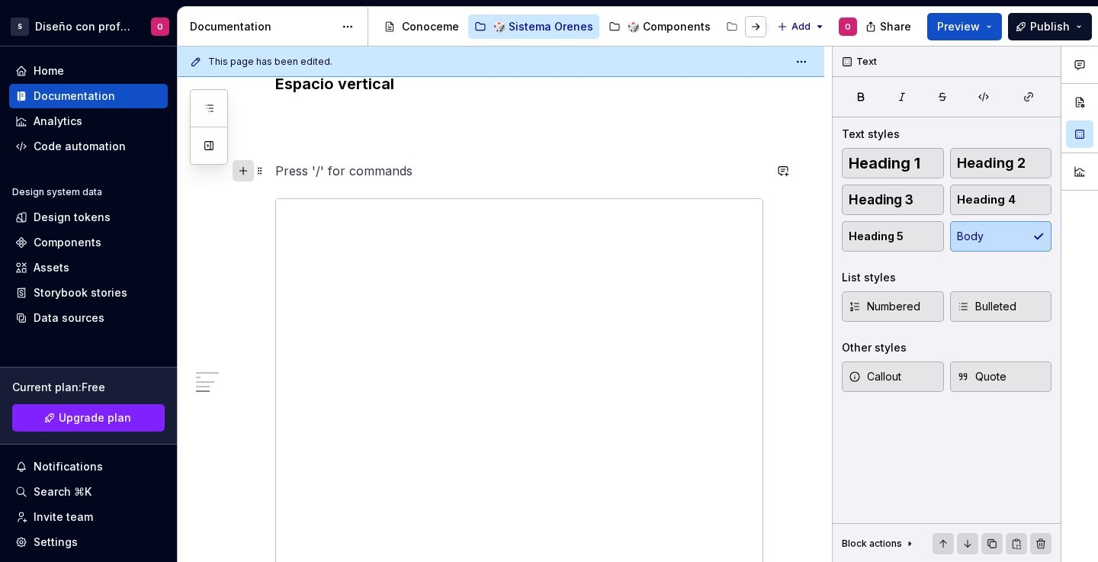
click at [249, 169] on button "button" at bounding box center [243, 170] width 21 height 21
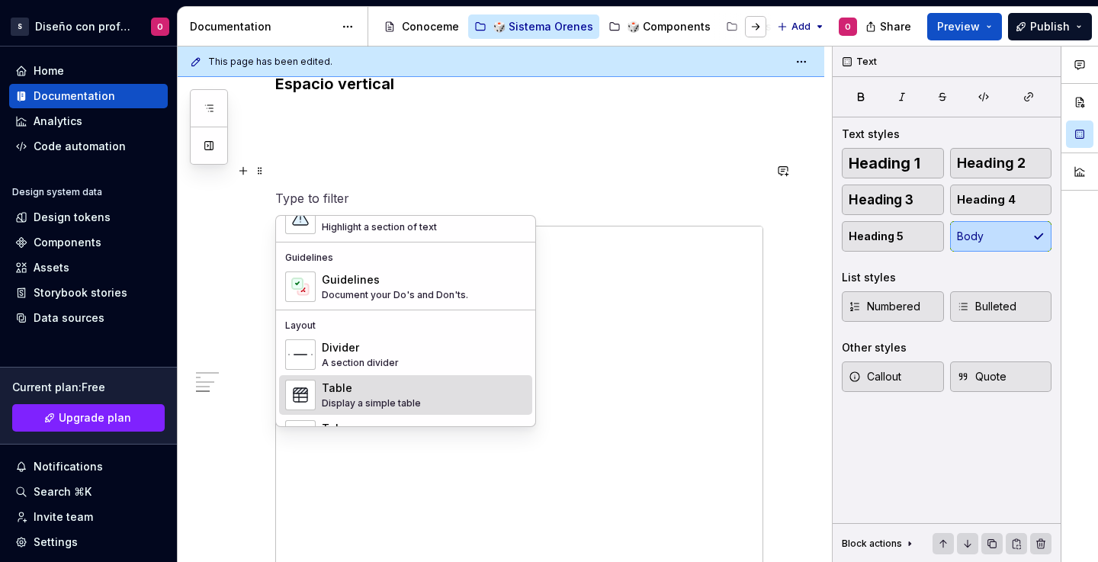
scroll to position [443, 0]
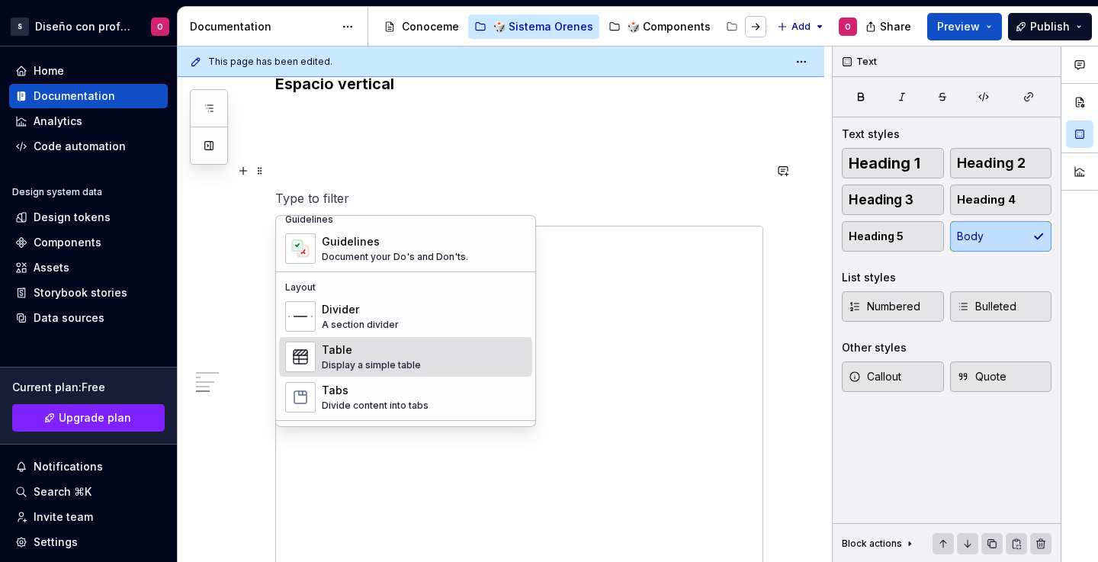
click at [378, 367] on div "Display a simple table" at bounding box center [371, 365] width 99 height 12
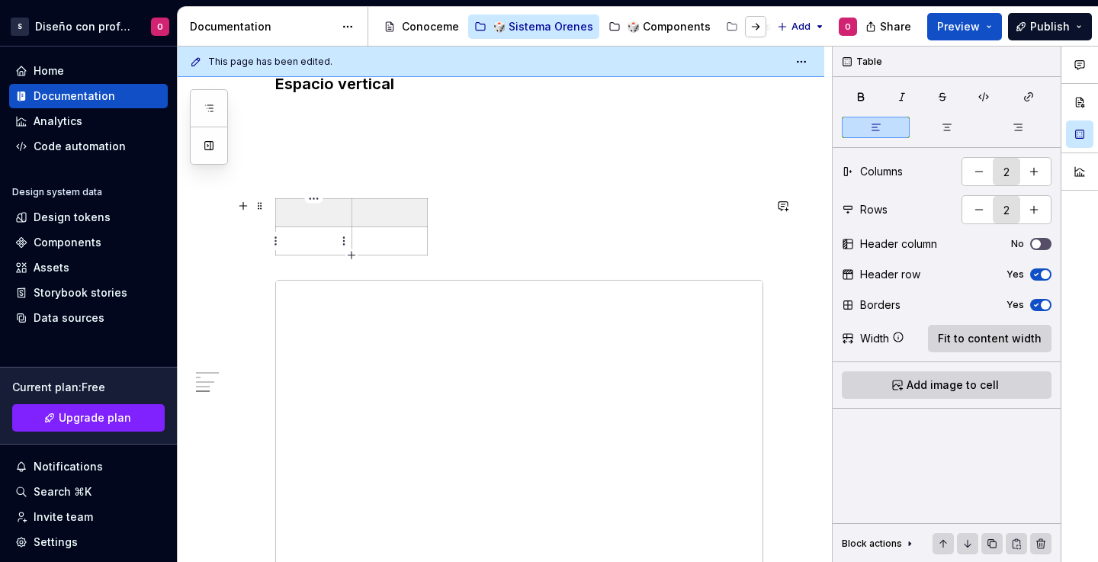
click at [338, 243] on p at bounding box center [313, 240] width 57 height 15
click at [278, 239] on html "S Diseño con profundidad O Home Documentation Analytics Code automation Design …" at bounding box center [549, 281] width 1098 height 562
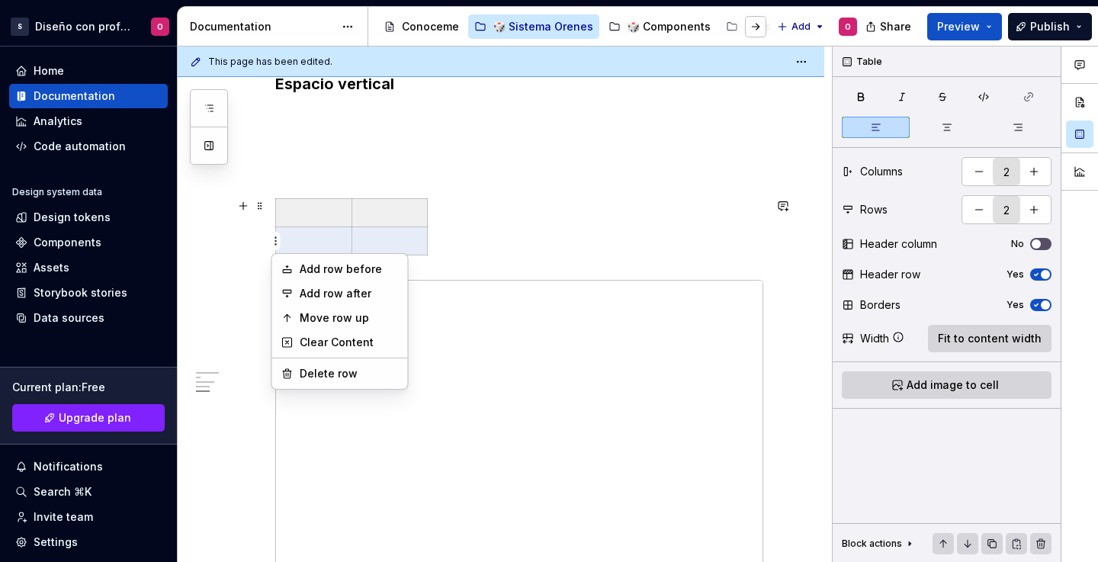
click at [285, 237] on html "S Diseño con profundidad O Home Documentation Analytics Code automation Design …" at bounding box center [549, 281] width 1098 height 562
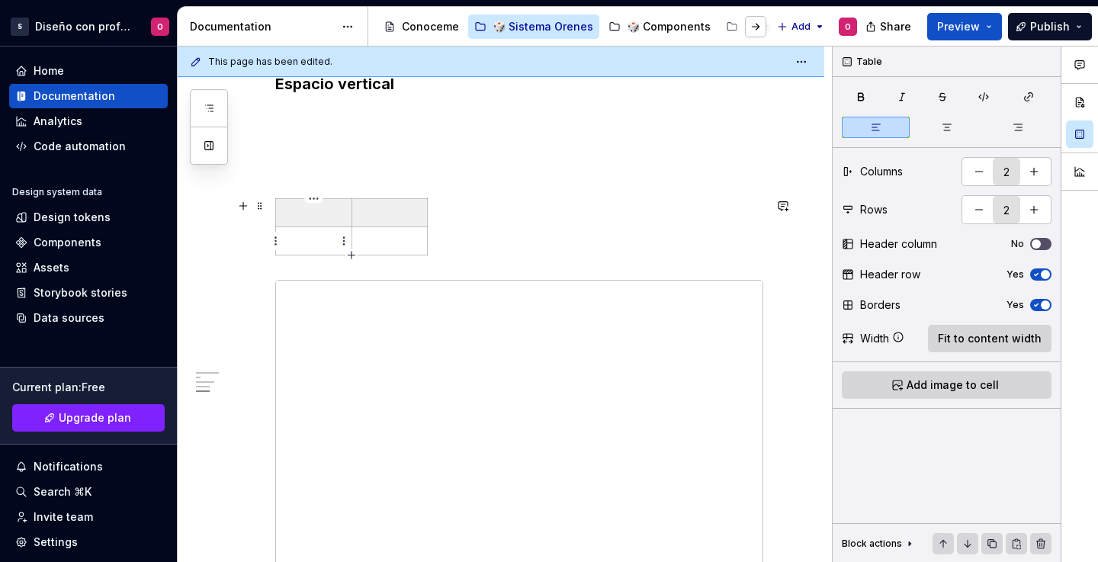
click at [293, 237] on p at bounding box center [313, 240] width 57 height 15
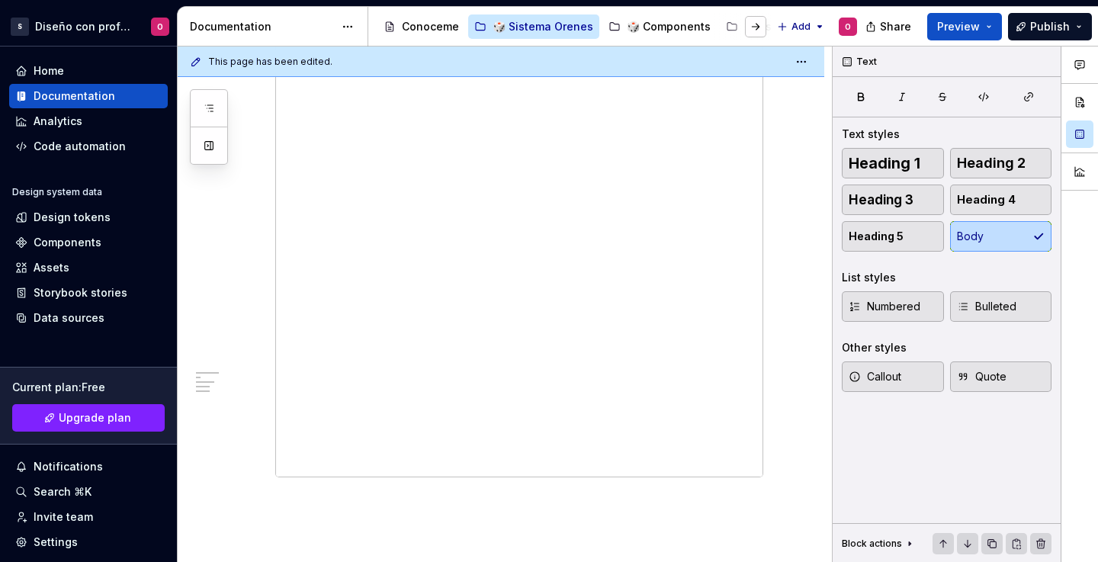
scroll to position [2273, 0]
click at [234, 397] on button "button" at bounding box center [243, 403] width 21 height 21
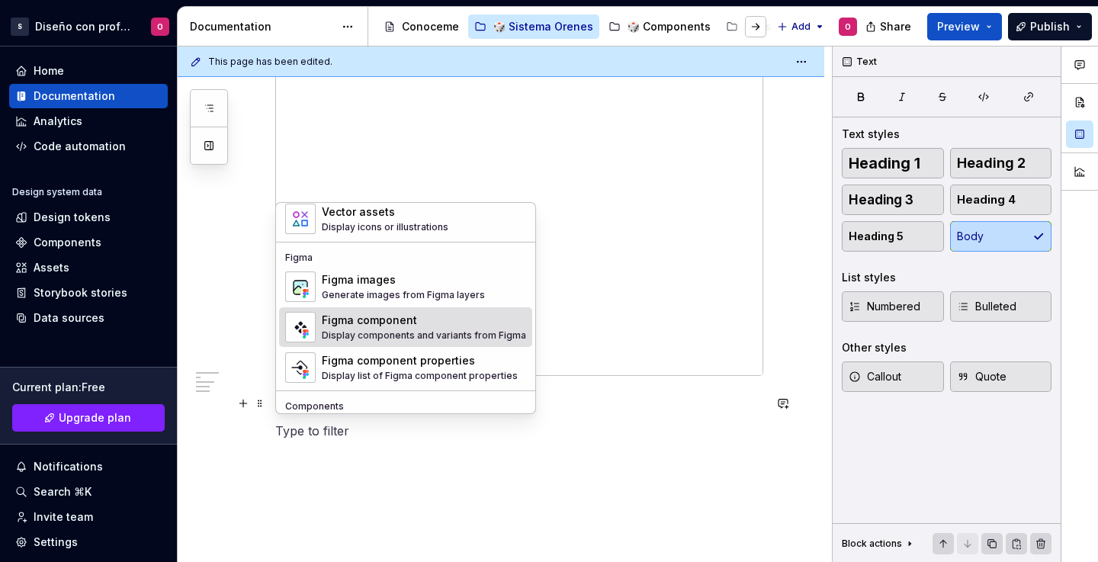
scroll to position [1518, 0]
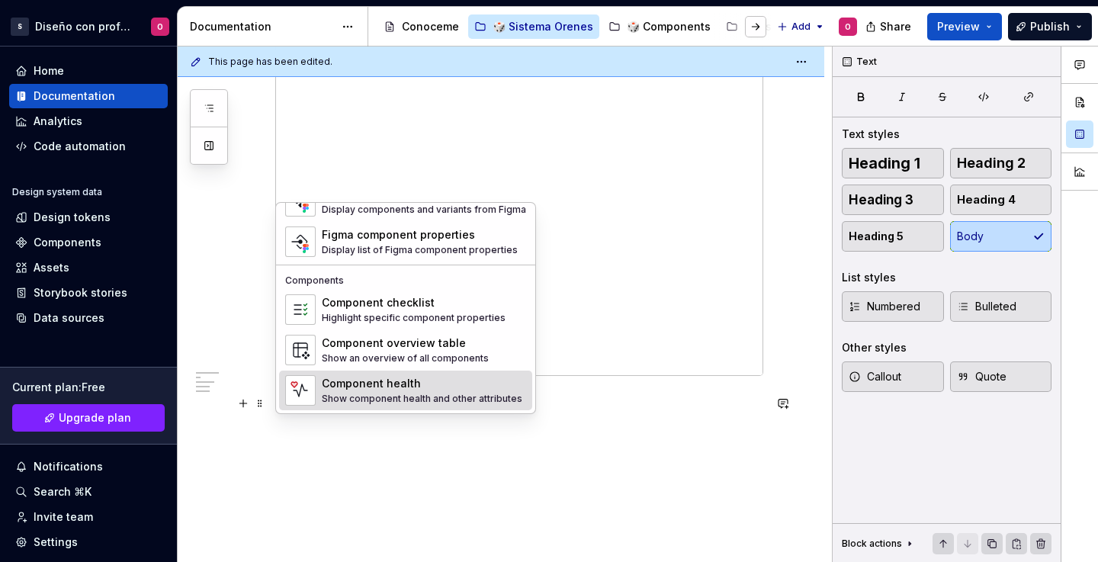
click at [431, 378] on div "Component health" at bounding box center [422, 383] width 201 height 15
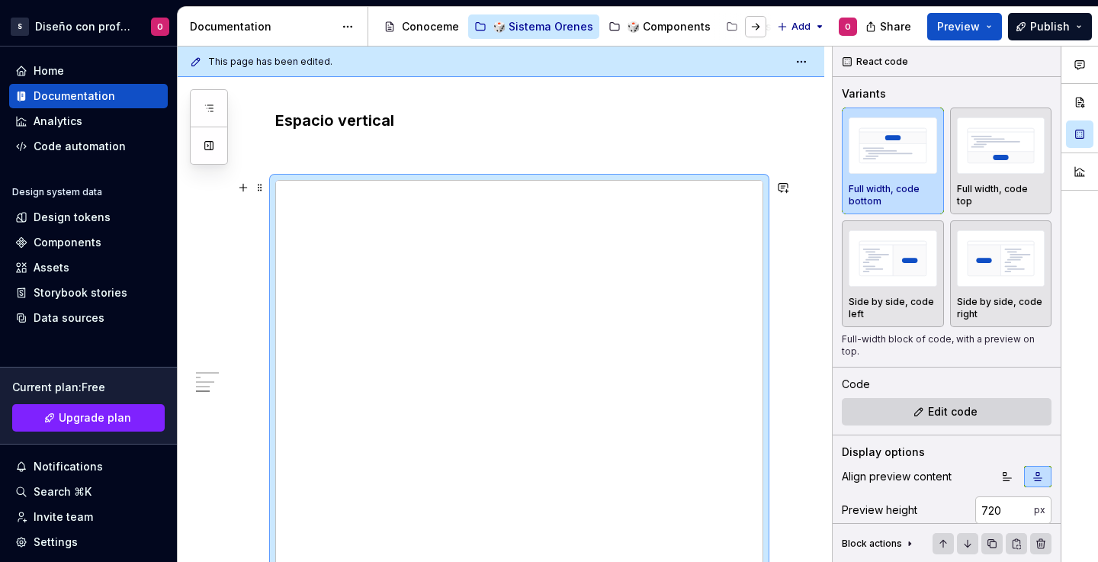
scroll to position [1958, 0]
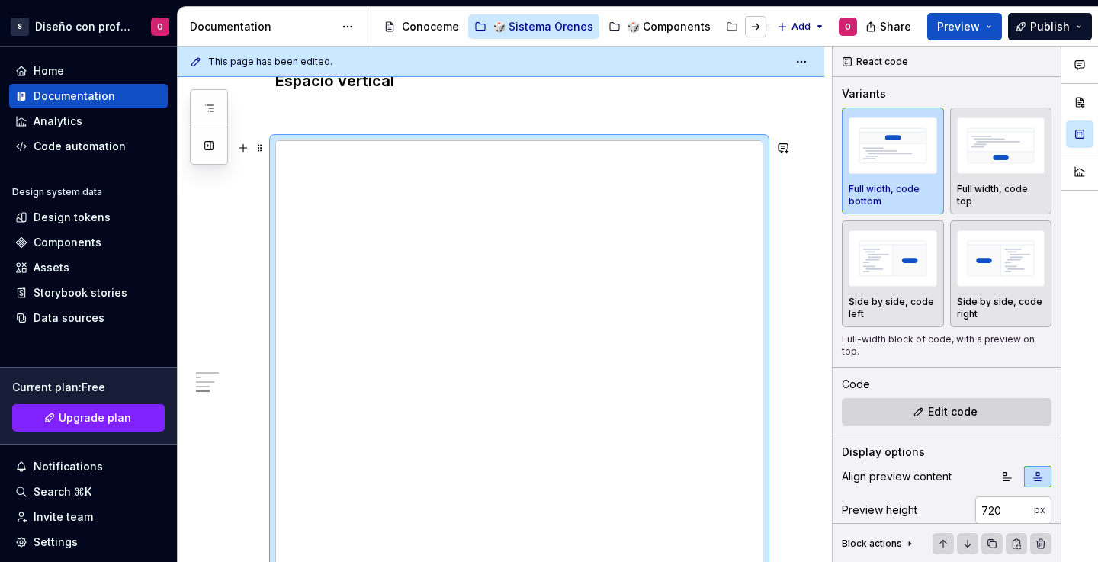
click at [763, 248] on div at bounding box center [519, 415] width 488 height 551
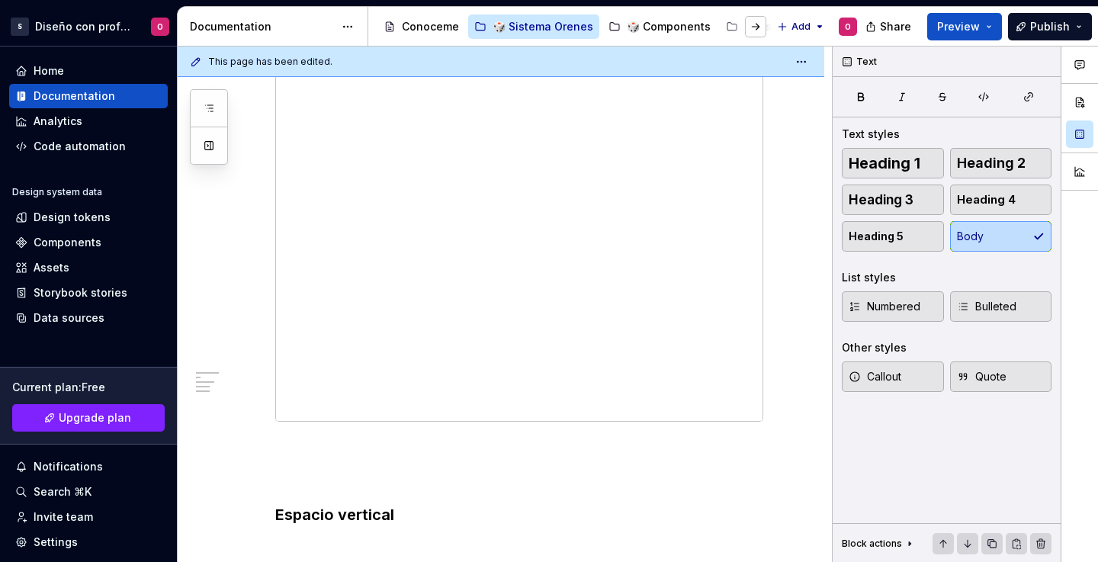
scroll to position [1338, 0]
click at [956, 21] on span "Preview" at bounding box center [958, 26] width 43 height 15
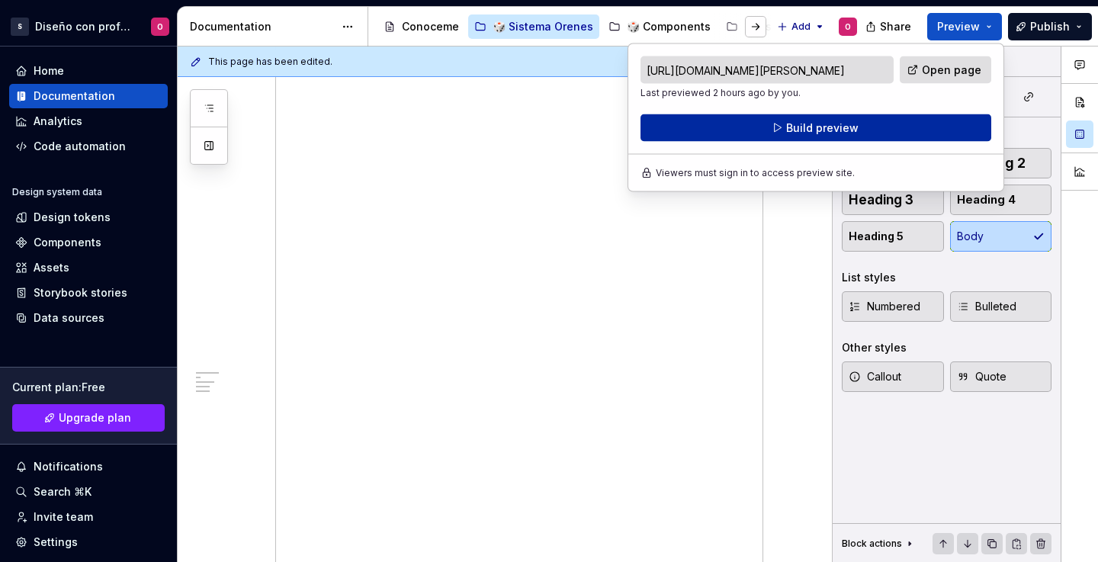
click at [822, 135] on button "Build preview" at bounding box center [816, 127] width 351 height 27
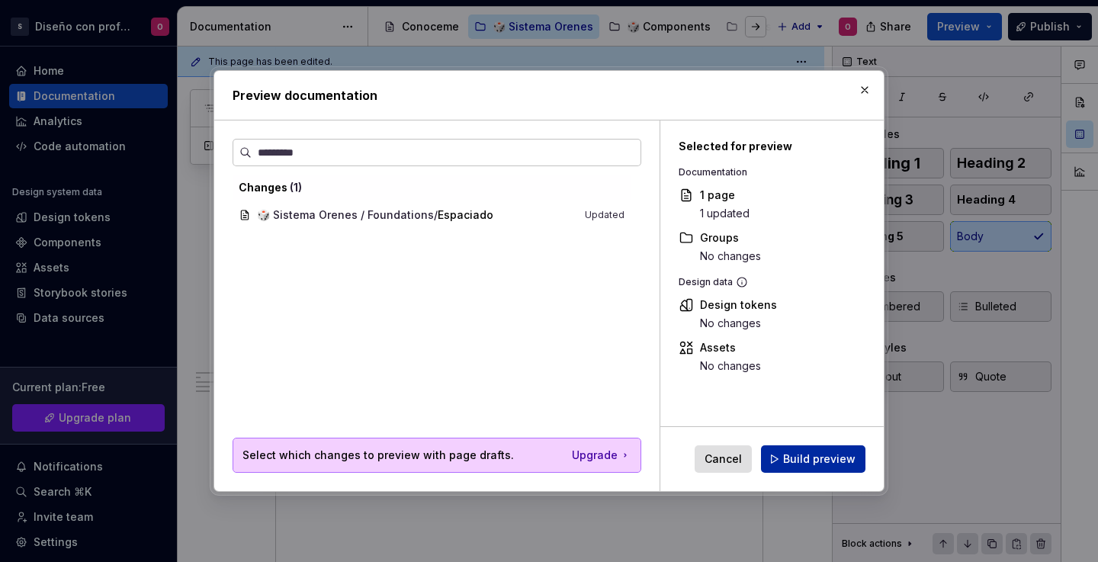
click at [819, 454] on span "Build preview" at bounding box center [819, 458] width 72 height 15
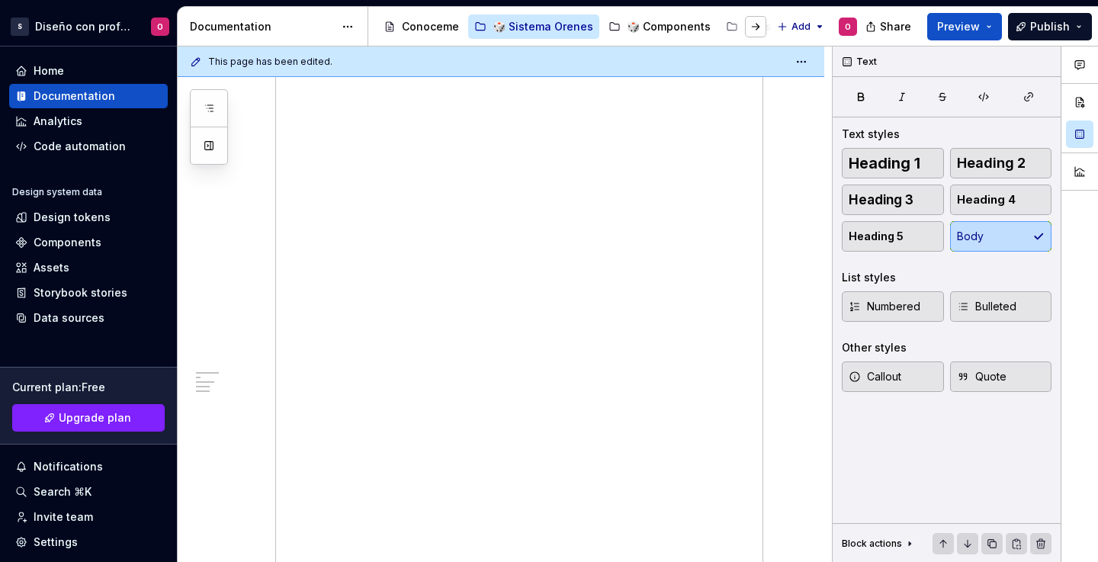
click at [974, 12] on div "Share Preview Publish" at bounding box center [983, 26] width 229 height 39
click at [975, 20] on span "Preview" at bounding box center [958, 26] width 43 height 15
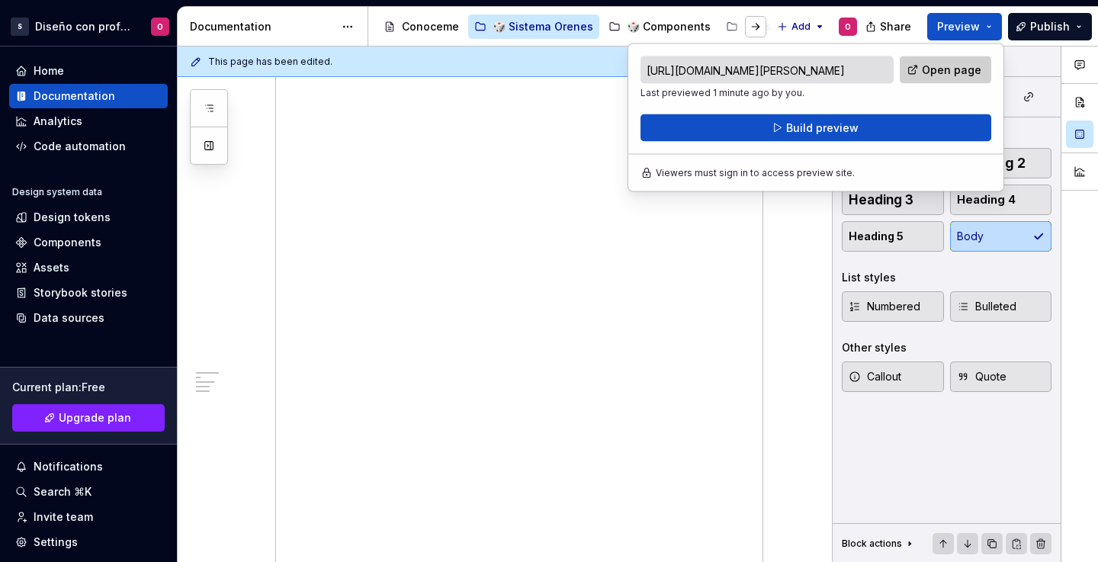
click at [940, 66] on span "Open page" at bounding box center [951, 70] width 59 height 15
drag, startPoint x: 372, startPoint y: 357, endPoint x: 371, endPoint y: 386, distance: 29.0
click at [372, 357] on p at bounding box center [519, 352] width 488 height 18
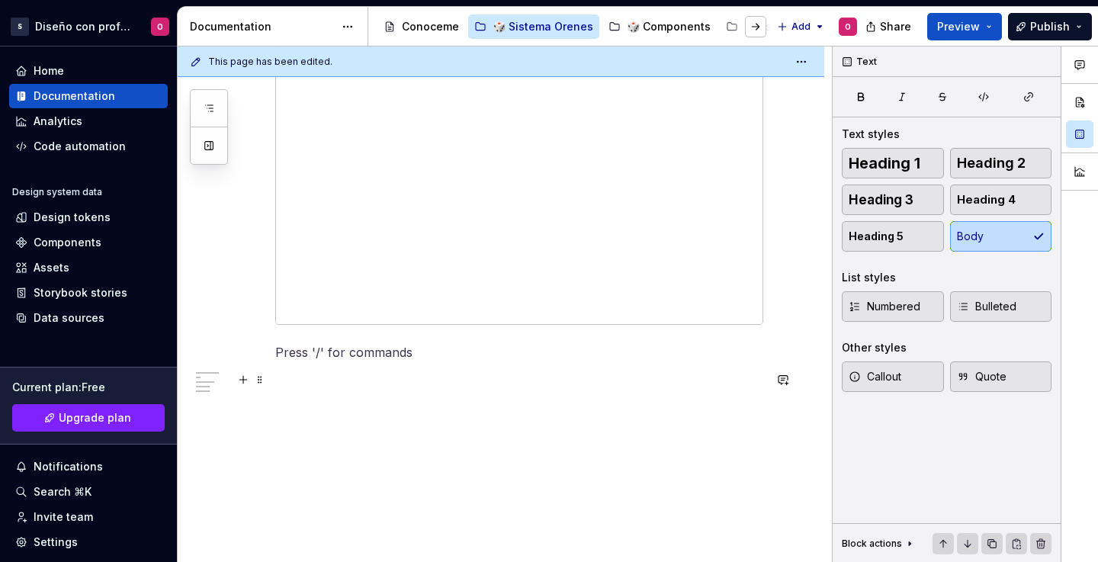
click at [370, 382] on p at bounding box center [519, 380] width 488 height 18
click at [244, 377] on button "button" at bounding box center [243, 379] width 21 height 21
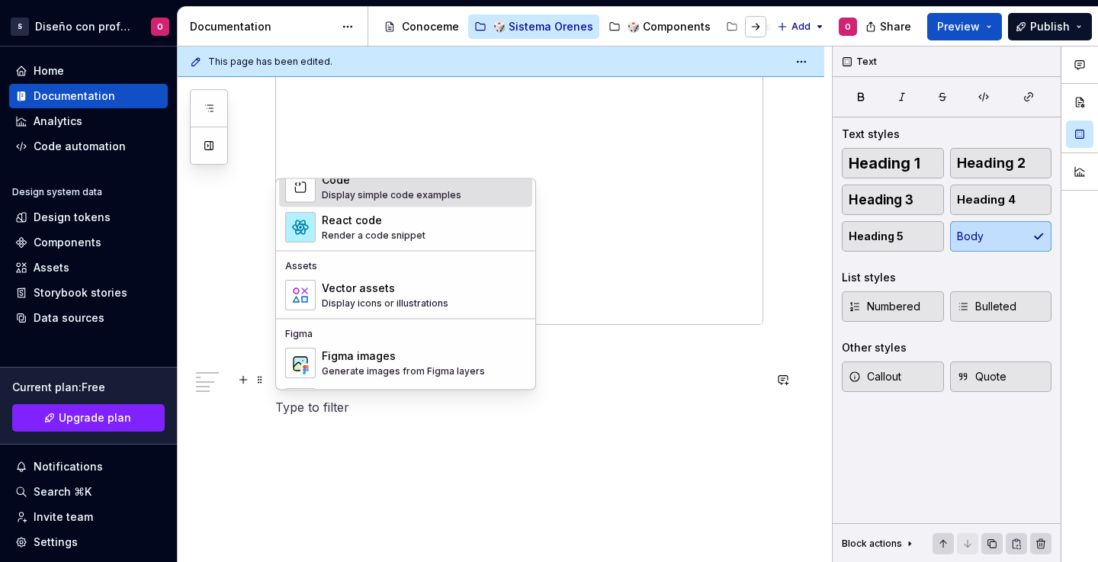
scroll to position [1273, 0]
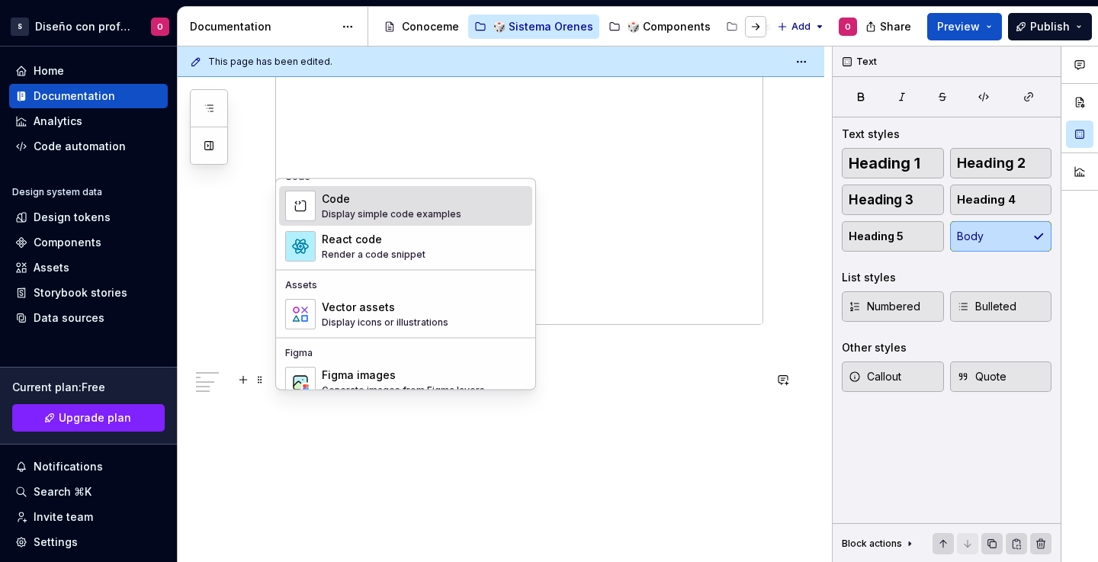
click at [397, 199] on div "Code" at bounding box center [392, 199] width 140 height 15
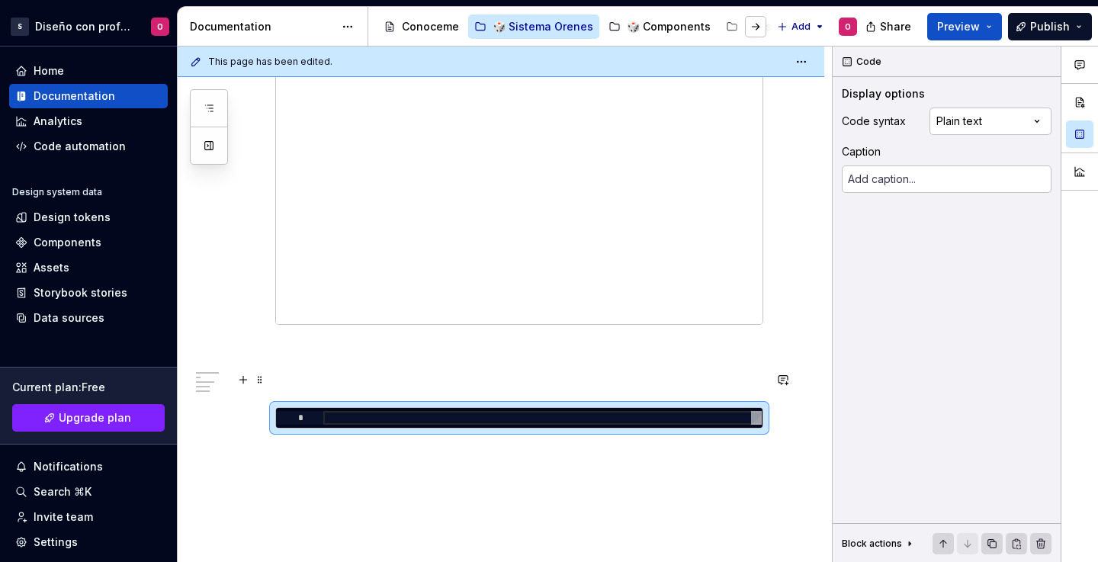
type textarea "*"
type textarea "**********"
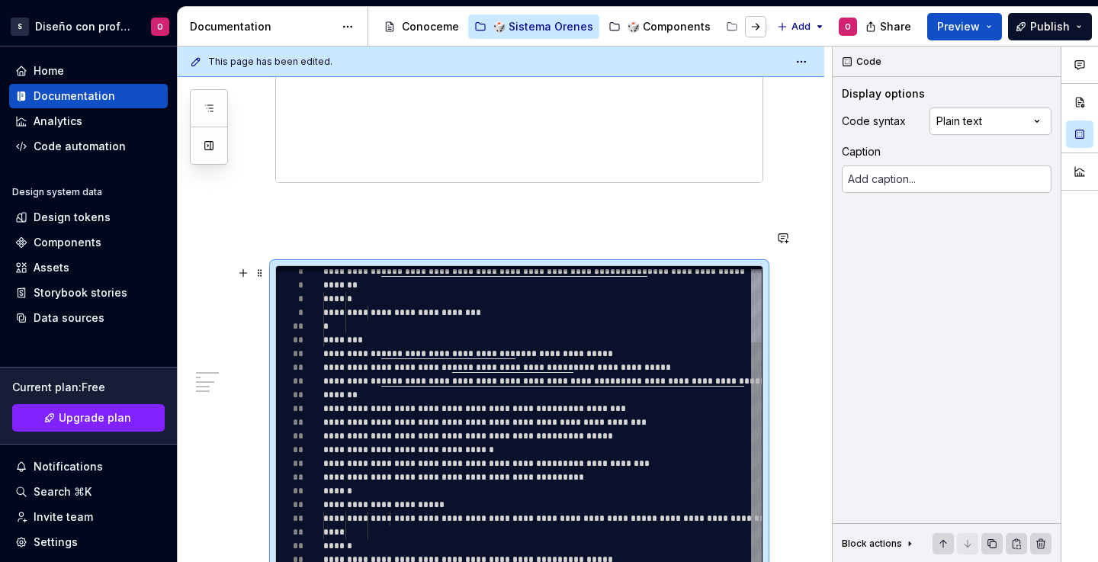
scroll to position [2624, 0]
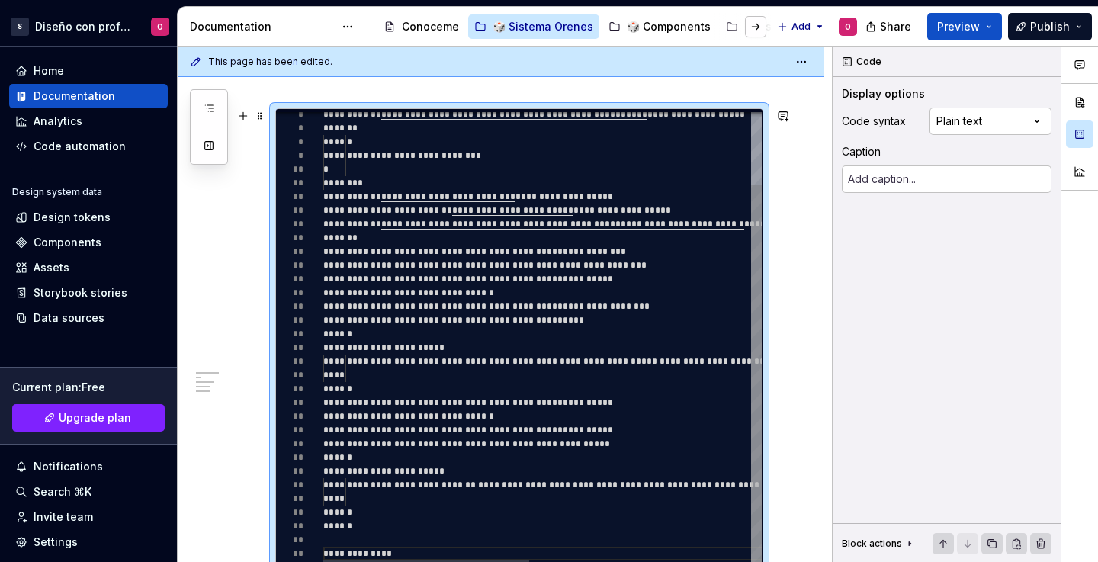
type textarea "*"
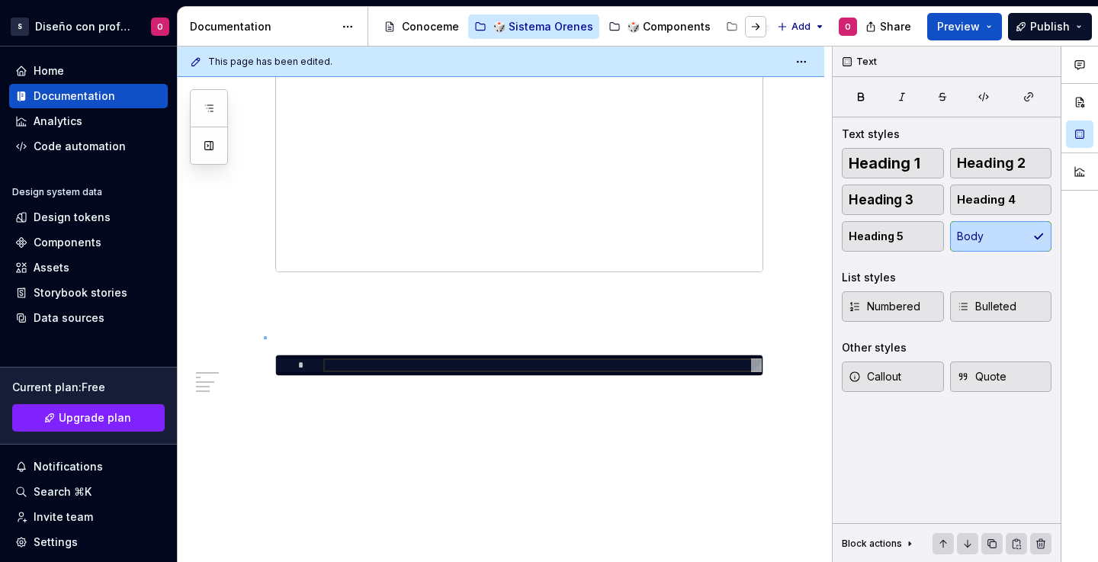
click at [265, 336] on div "This page has been edited. Espaciado Edit header El arte de respirar Tamaños us…" at bounding box center [505, 305] width 654 height 516
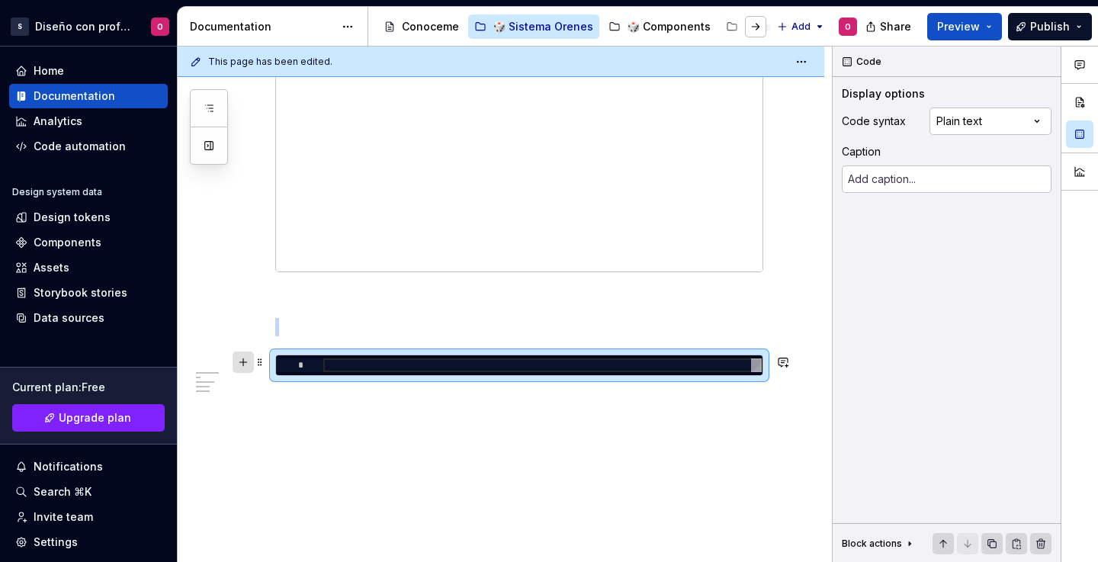
click at [249, 359] on button "button" at bounding box center [243, 362] width 21 height 21
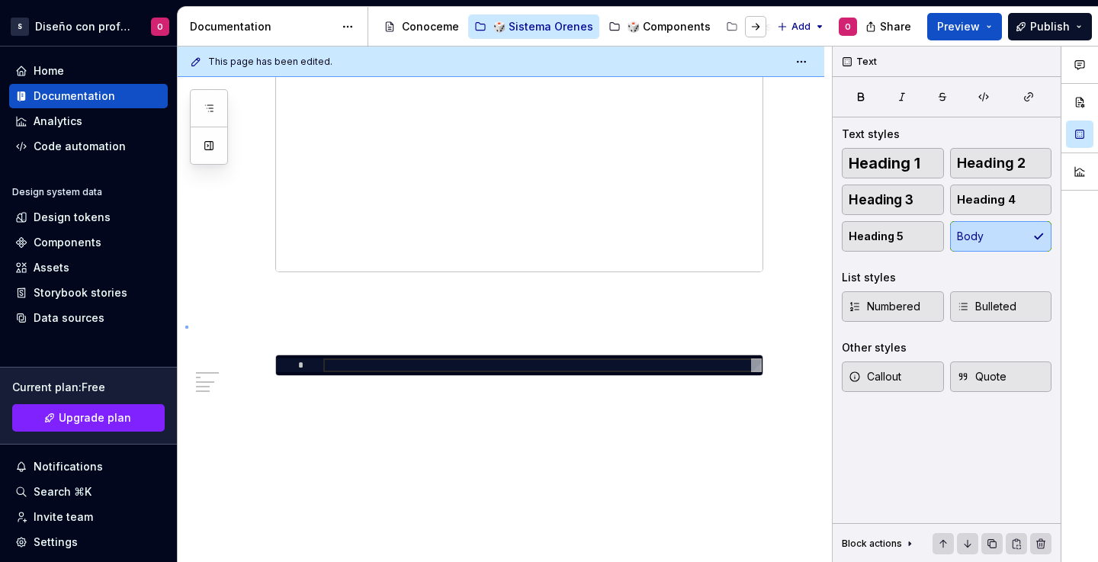
click at [186, 326] on div "This page has been edited. Espaciado Edit header El arte de respirar Tamaños us…" at bounding box center [505, 305] width 654 height 516
click at [279, 357] on div "*" at bounding box center [519, 365] width 487 height 20
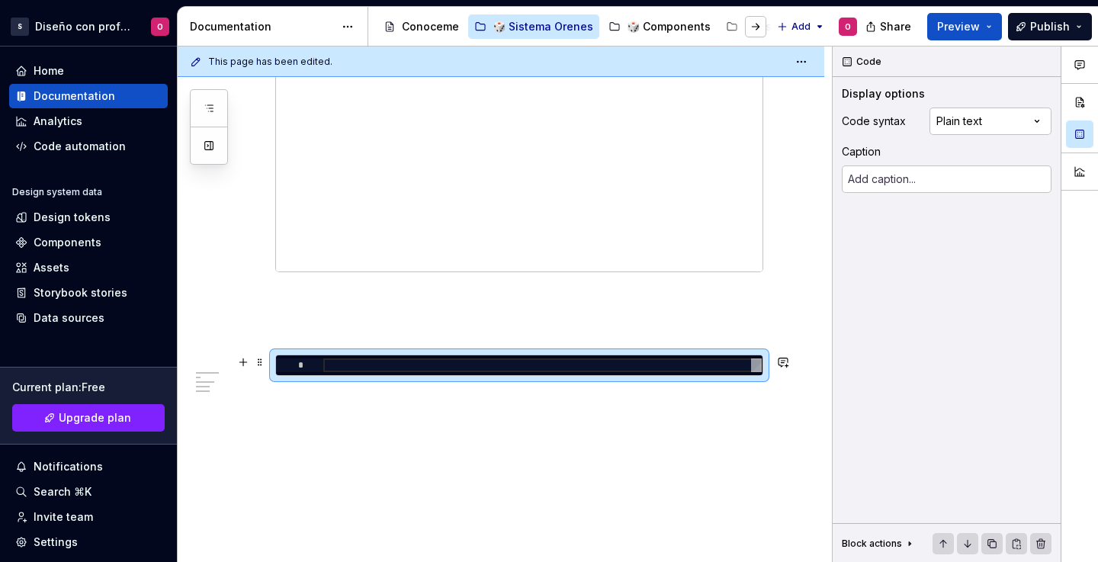
scroll to position [2365, 0]
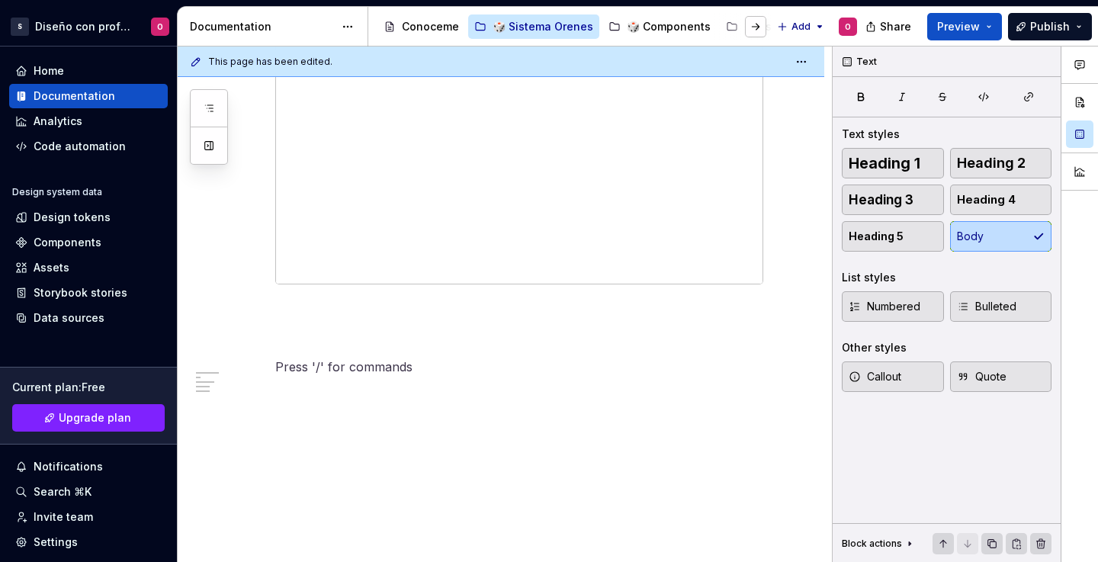
click at [279, 358] on p at bounding box center [519, 367] width 488 height 18
click at [243, 366] on button "button" at bounding box center [243, 366] width 21 height 21
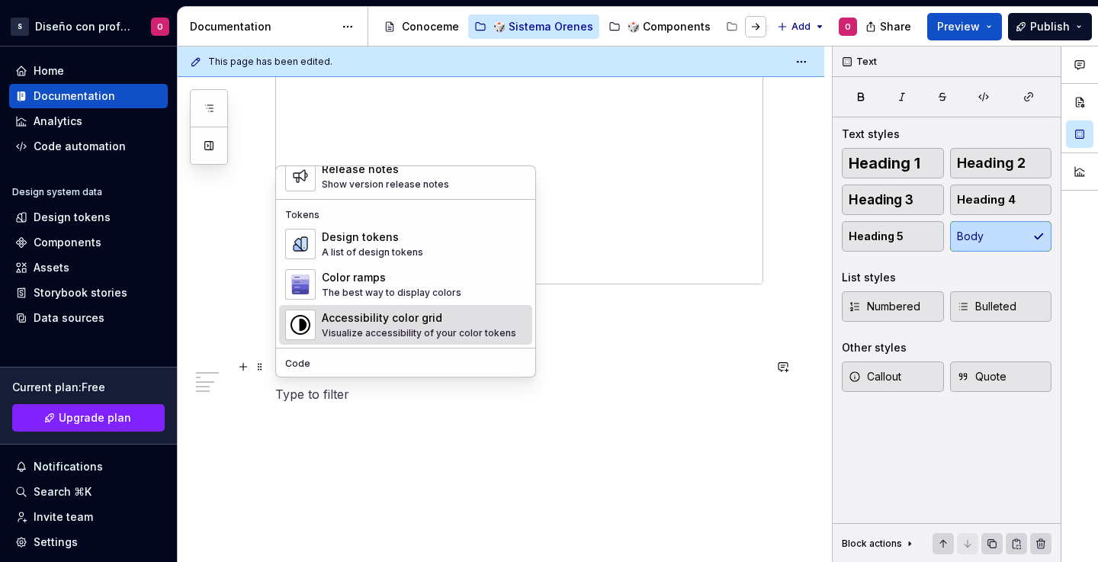
scroll to position [1246, 0]
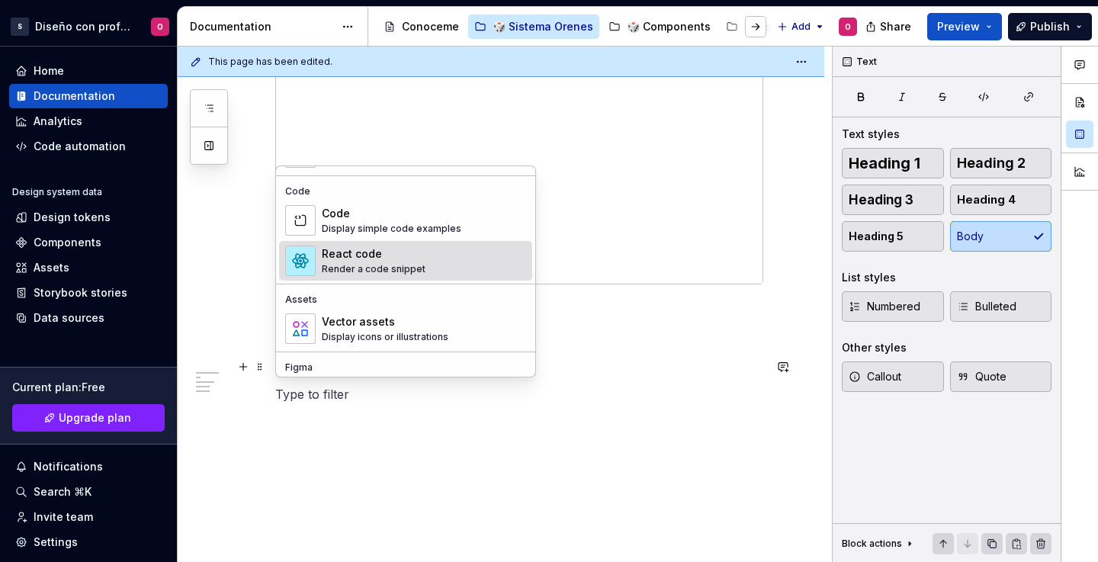
click at [396, 243] on span "React code Render a code snippet" at bounding box center [405, 261] width 253 height 40
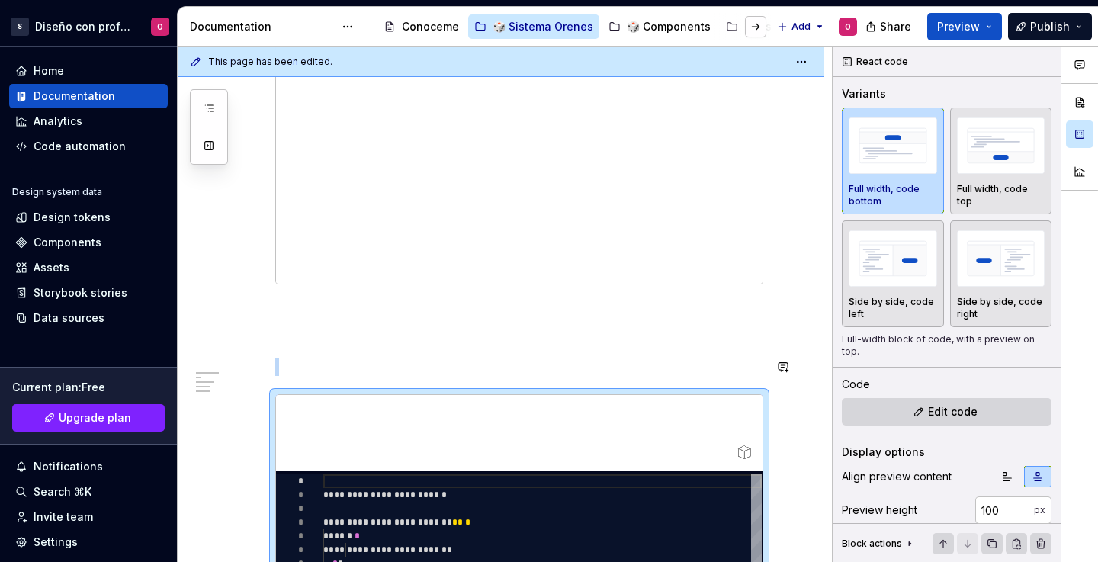
type textarea "*"
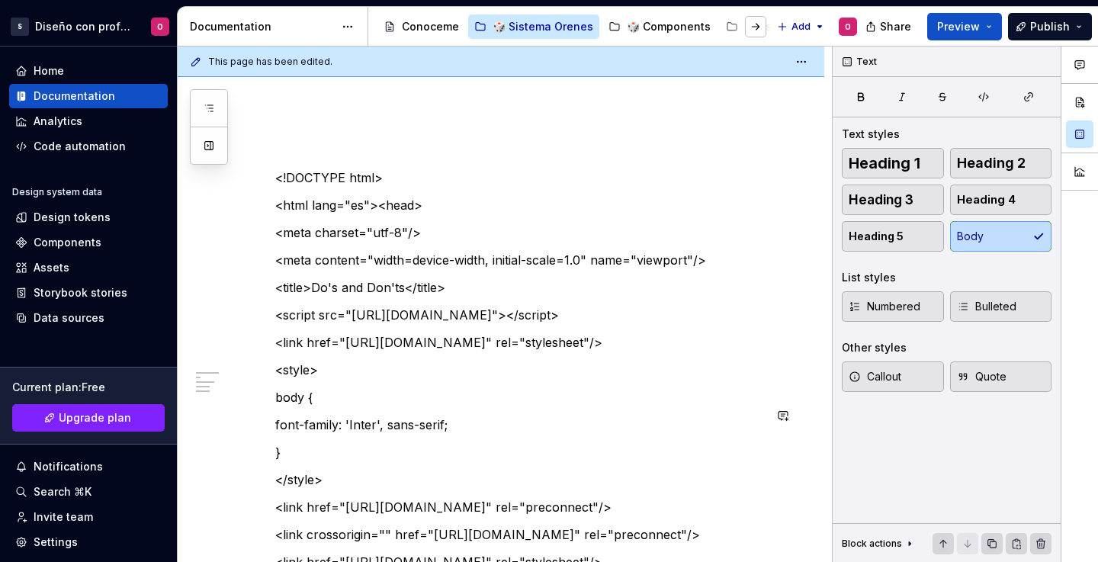
scroll to position [2577, 0]
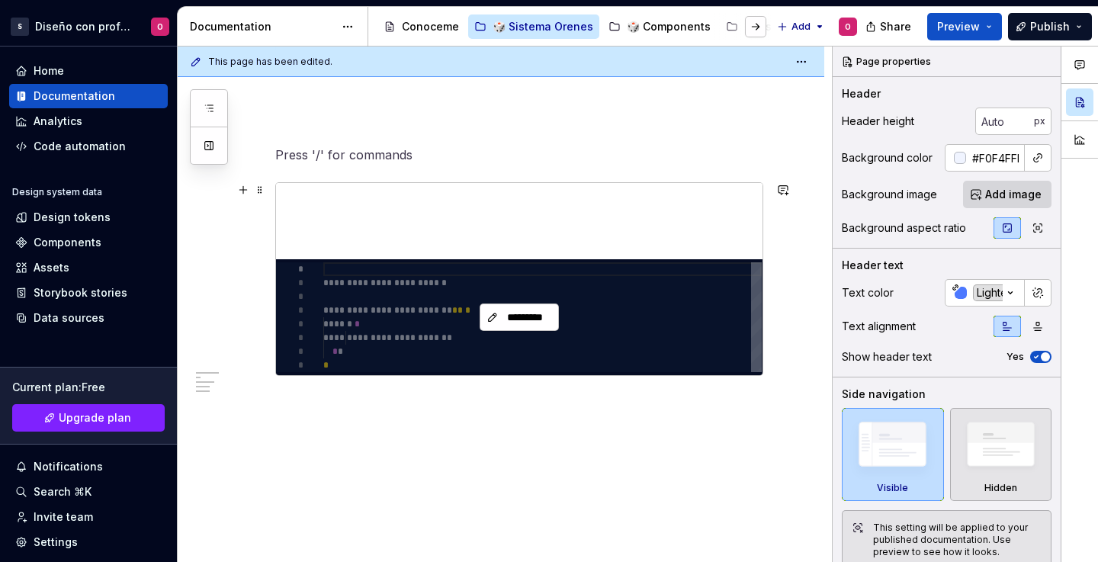
click at [378, 262] on div "*********" at bounding box center [519, 317] width 487 height 116
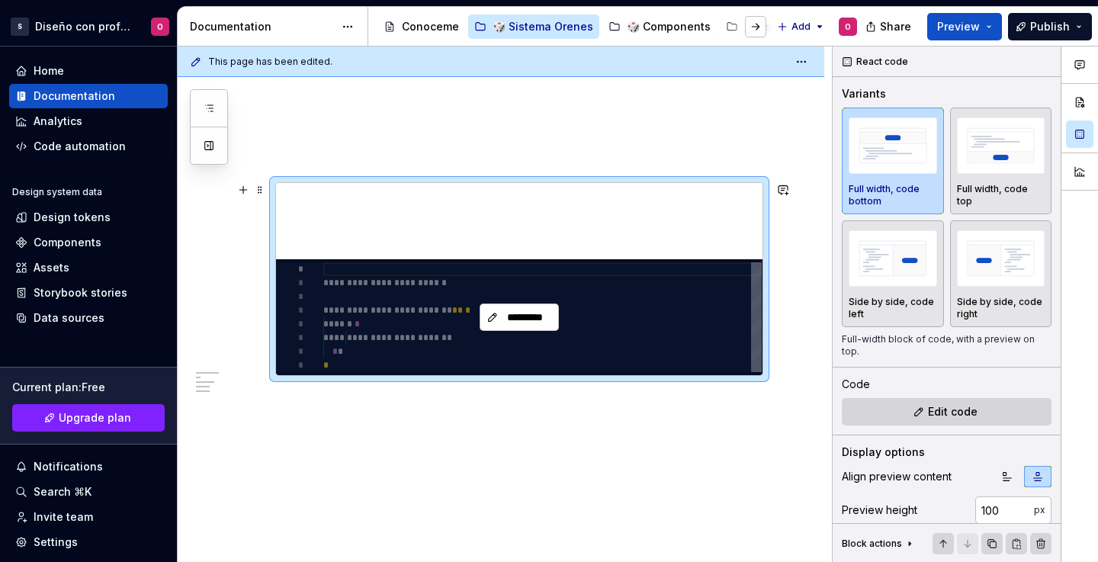
click at [382, 300] on div "*********" at bounding box center [519, 317] width 487 height 116
click at [382, 299] on div "*********" at bounding box center [519, 317] width 487 height 116
click at [502, 304] on button "*********" at bounding box center [519, 317] width 79 height 27
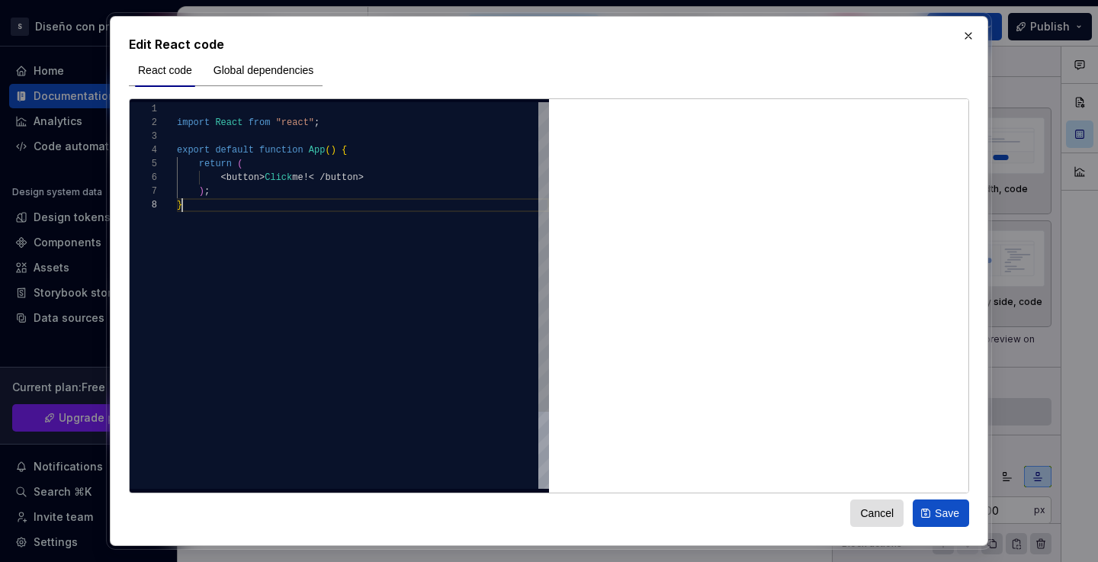
click at [426, 242] on div "import React from "react" ; export default function App ( ) { return ( < button…" at bounding box center [363, 343] width 372 height 483
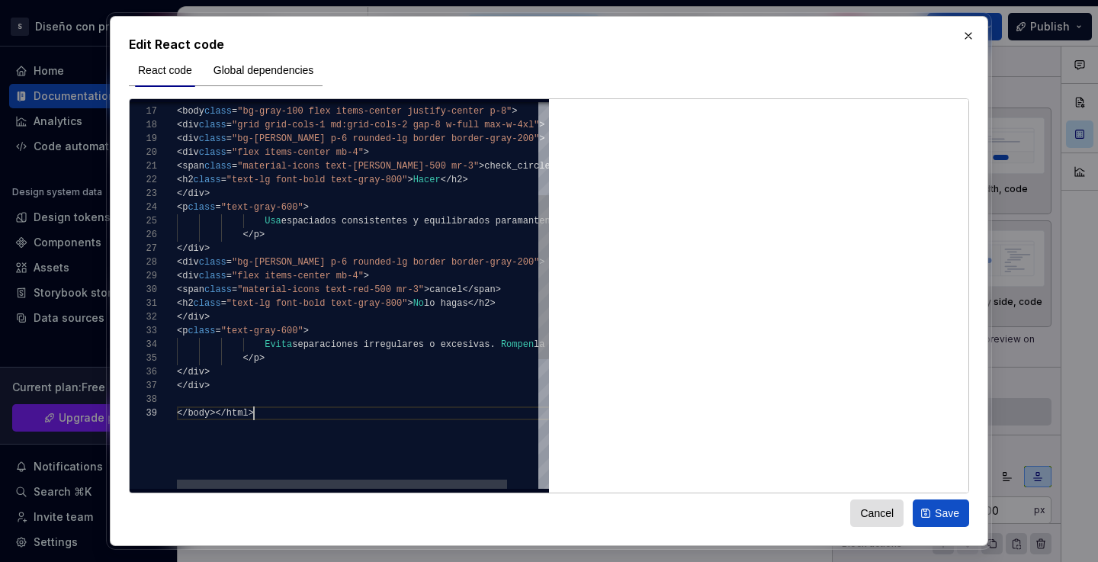
scroll to position [110, 77]
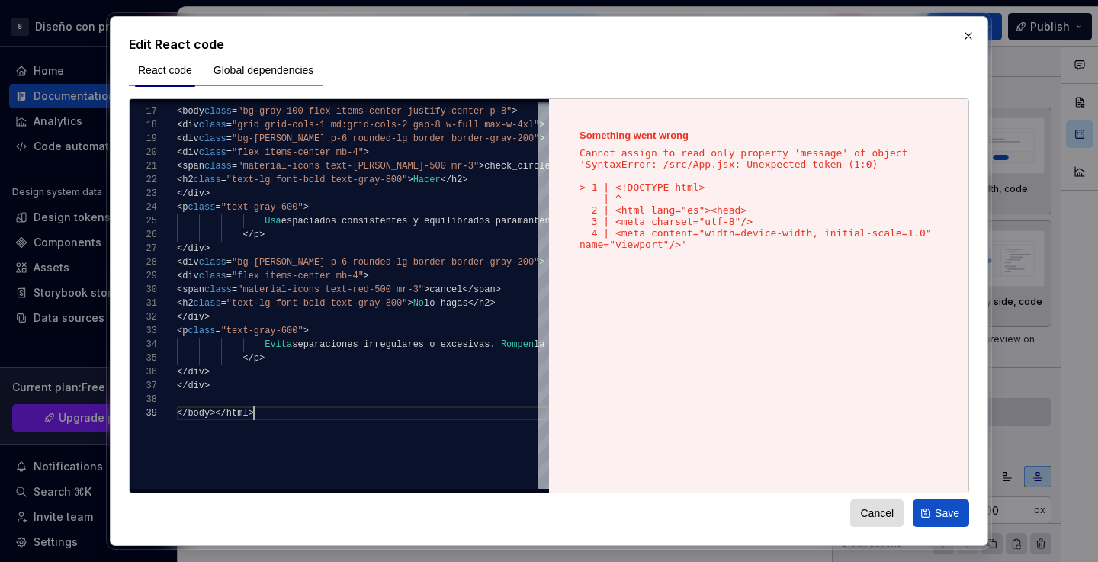
click at [741, 300] on div "Something went wrong Cannot assign to read only property 'message' of object 'S…" at bounding box center [758, 296] width 419 height 394
click at [301, 345] on div "</ head > < body class = "bg-gray-100 flex items-center justify-center p-8" > <…" at bounding box center [631, 339] width 908 height 908
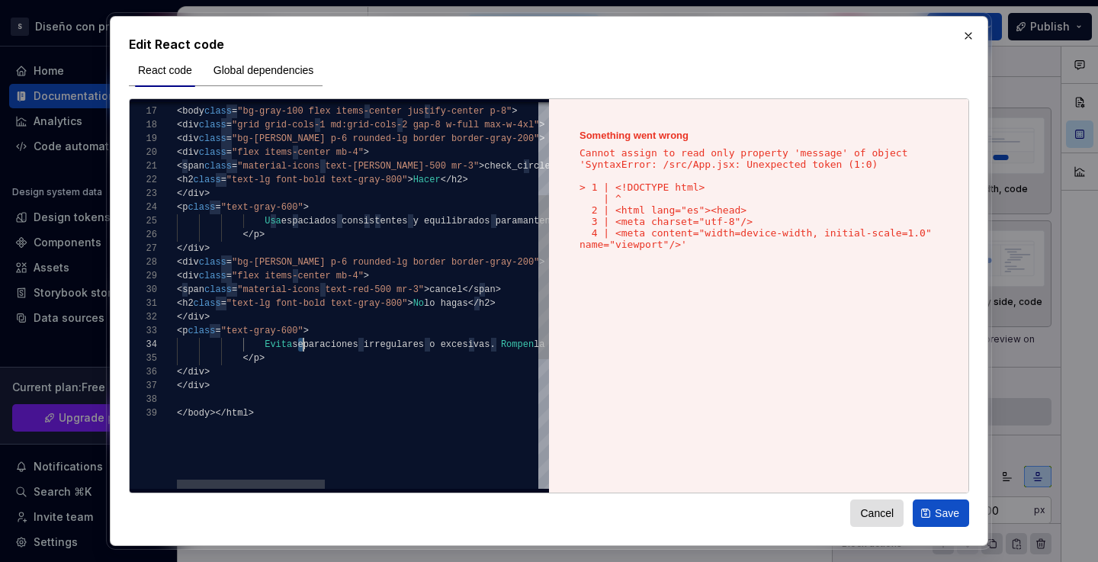
scroll to position [124, 132]
click at [309, 291] on div "</ head > < body class = "bg-gray-100 flex items-center justify-center p-8" > <…" at bounding box center [631, 339] width 908 height 908
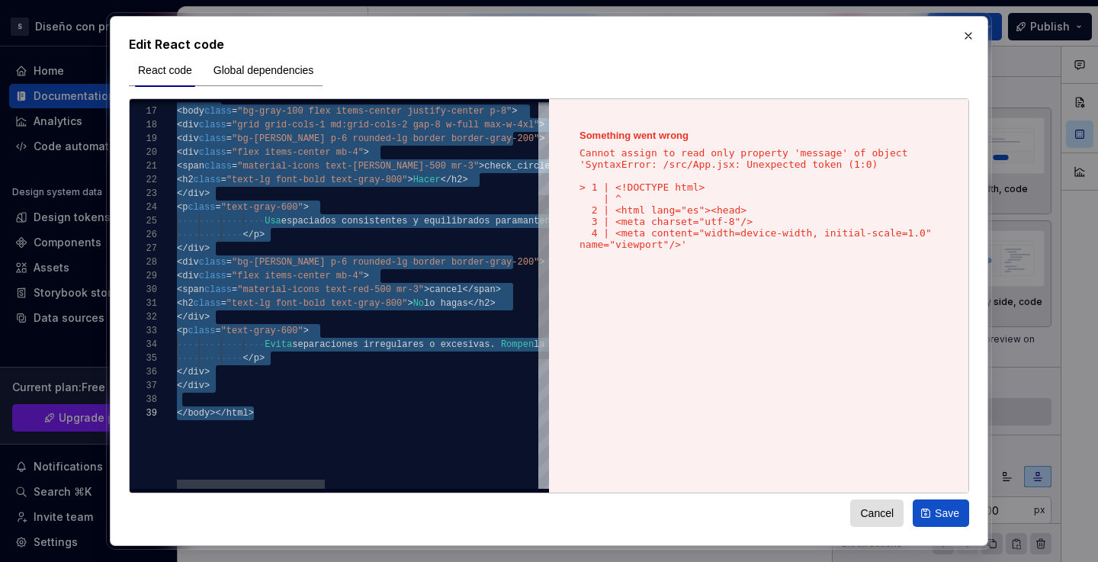
scroll to position [110, 77]
type textarea "**********"
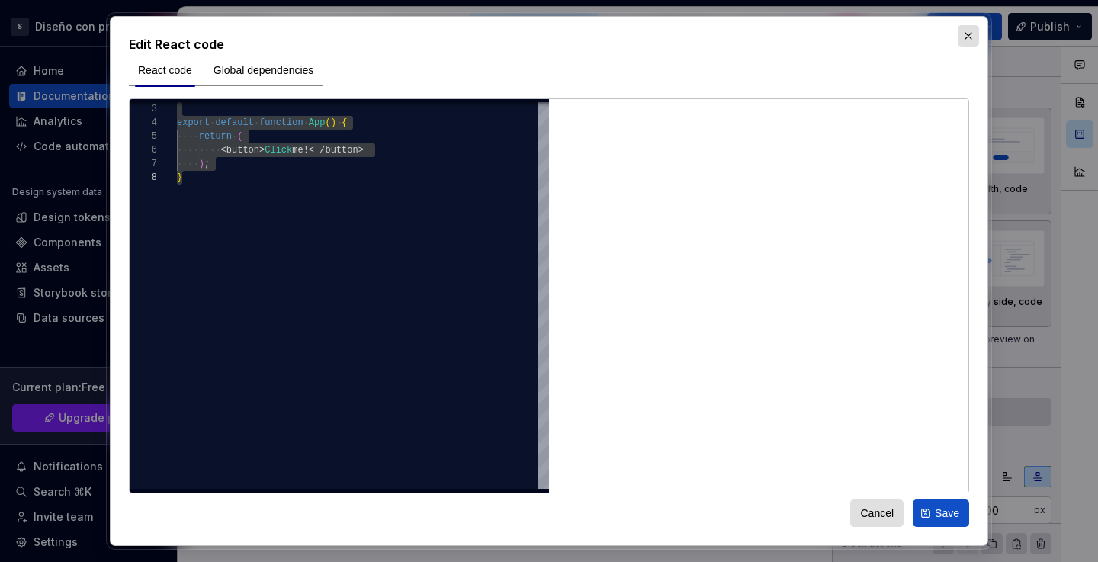
click at [975, 35] on button "button" at bounding box center [968, 35] width 21 height 21
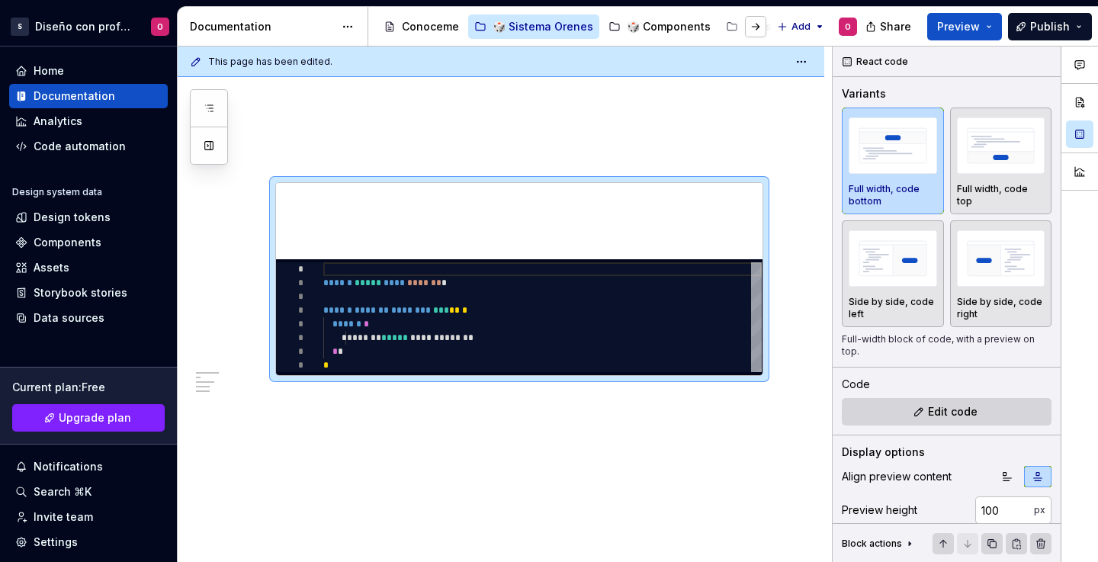
type textarea "*"
